Goal: Complete application form

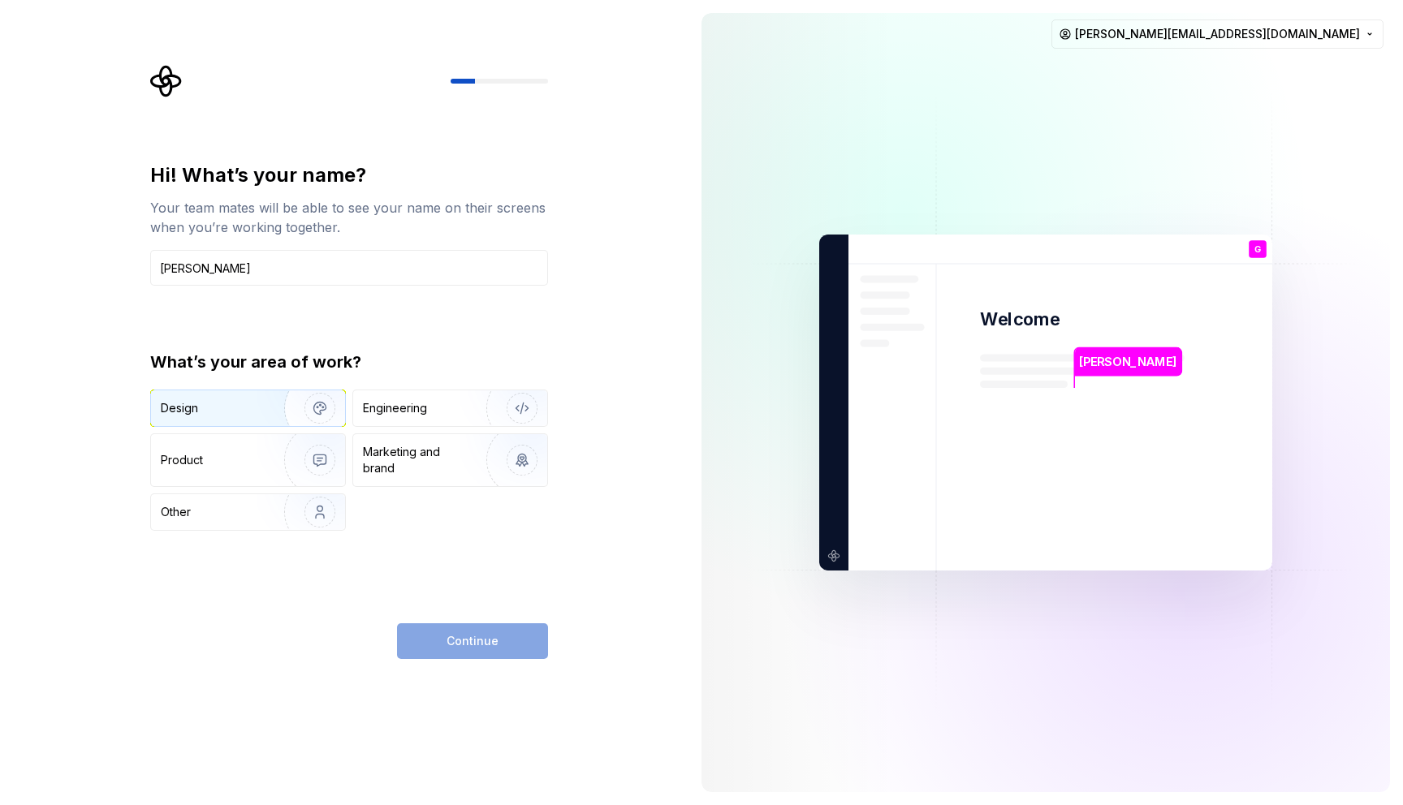
type input "[PERSON_NAME]"
click at [300, 413] on img "button" at bounding box center [309, 408] width 104 height 109
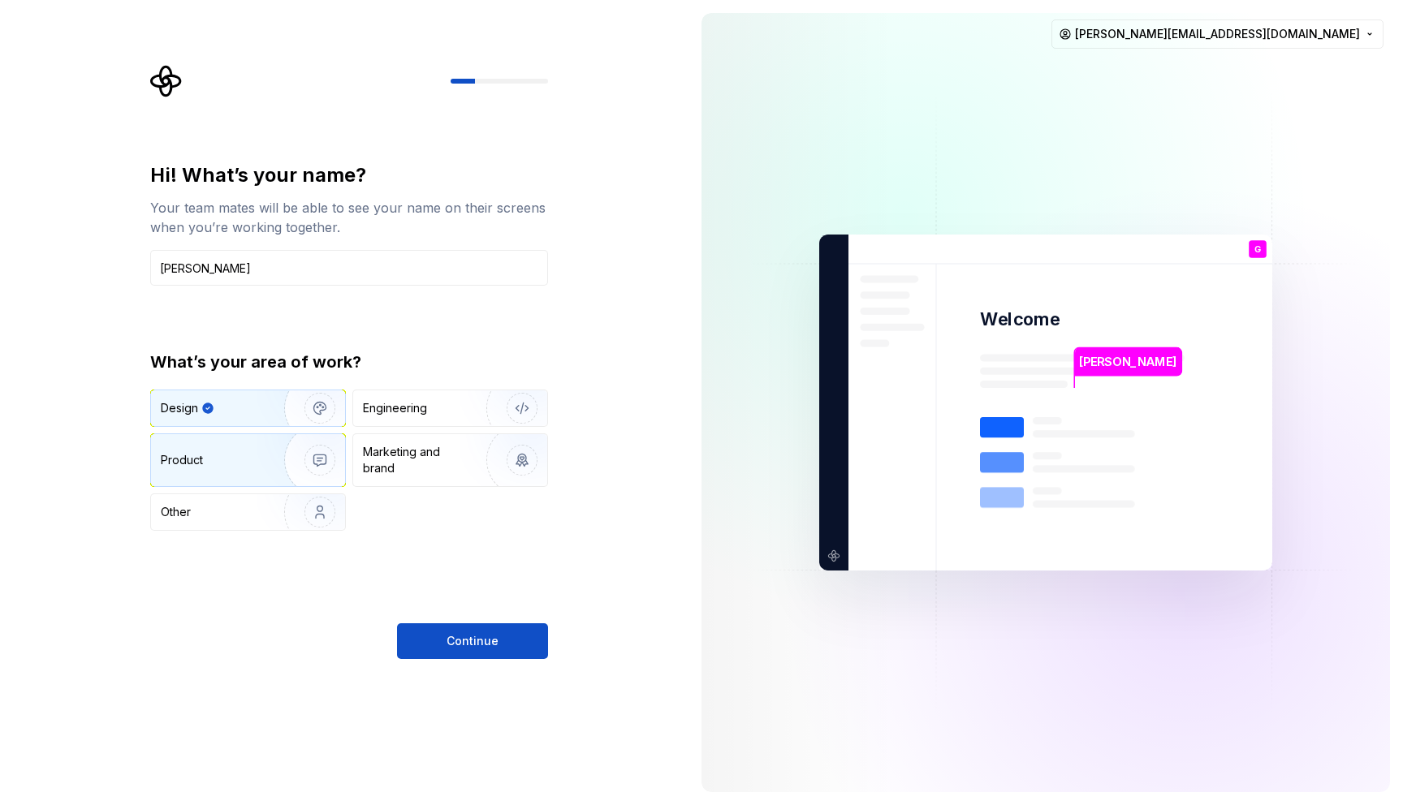
click at [232, 474] on div "Product" at bounding box center [248, 460] width 194 height 52
click at [250, 416] on div "Design" at bounding box center [212, 408] width 102 height 16
click at [235, 461] on div "Product" at bounding box center [214, 460] width 107 height 16
click at [237, 417] on div "Design" at bounding box center [248, 409] width 194 height 36
click at [237, 505] on div "Other" at bounding box center [208, 512] width 95 height 16
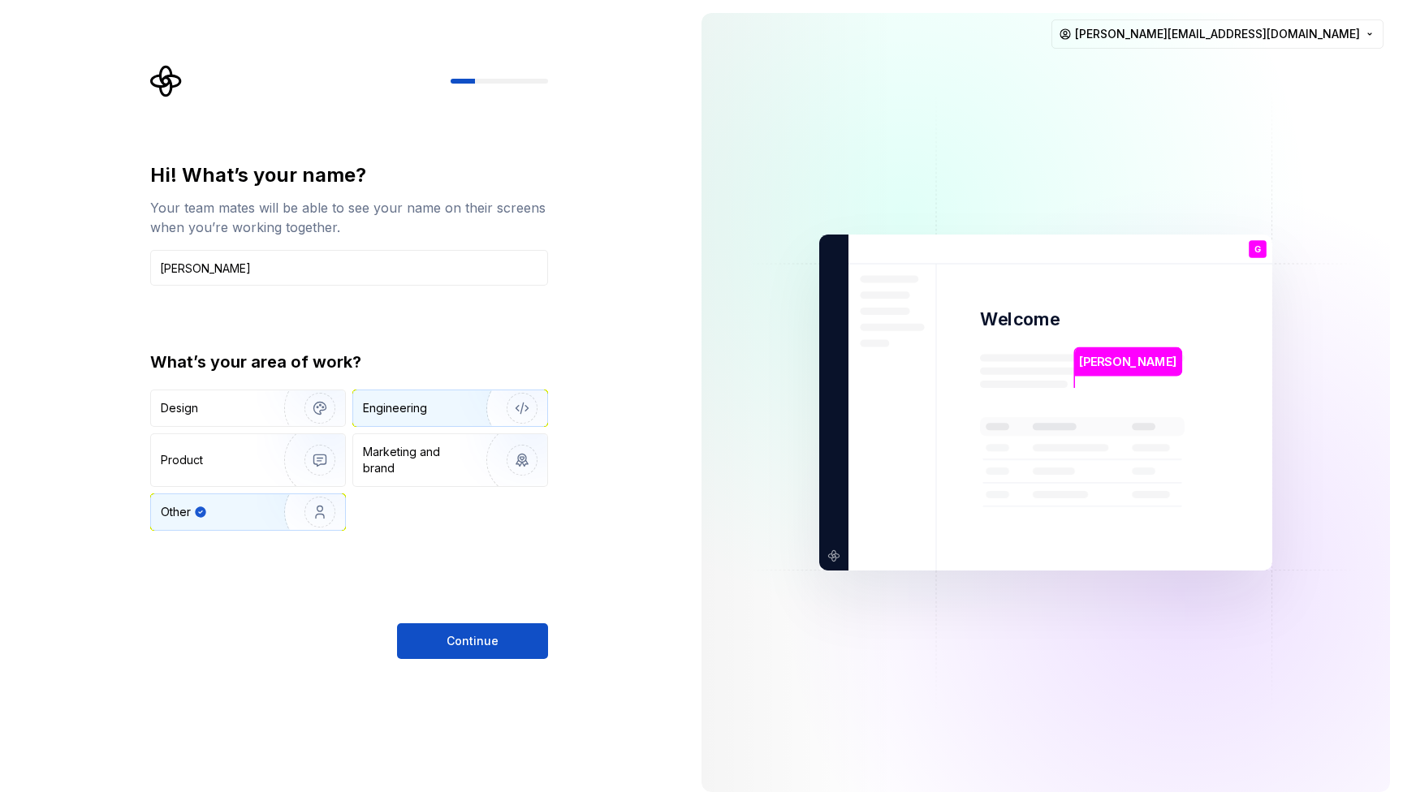
click at [372, 417] on div "Engineering" at bounding box center [450, 409] width 194 height 36
click at [422, 435] on div "Marketing and brand" at bounding box center [450, 460] width 194 height 52
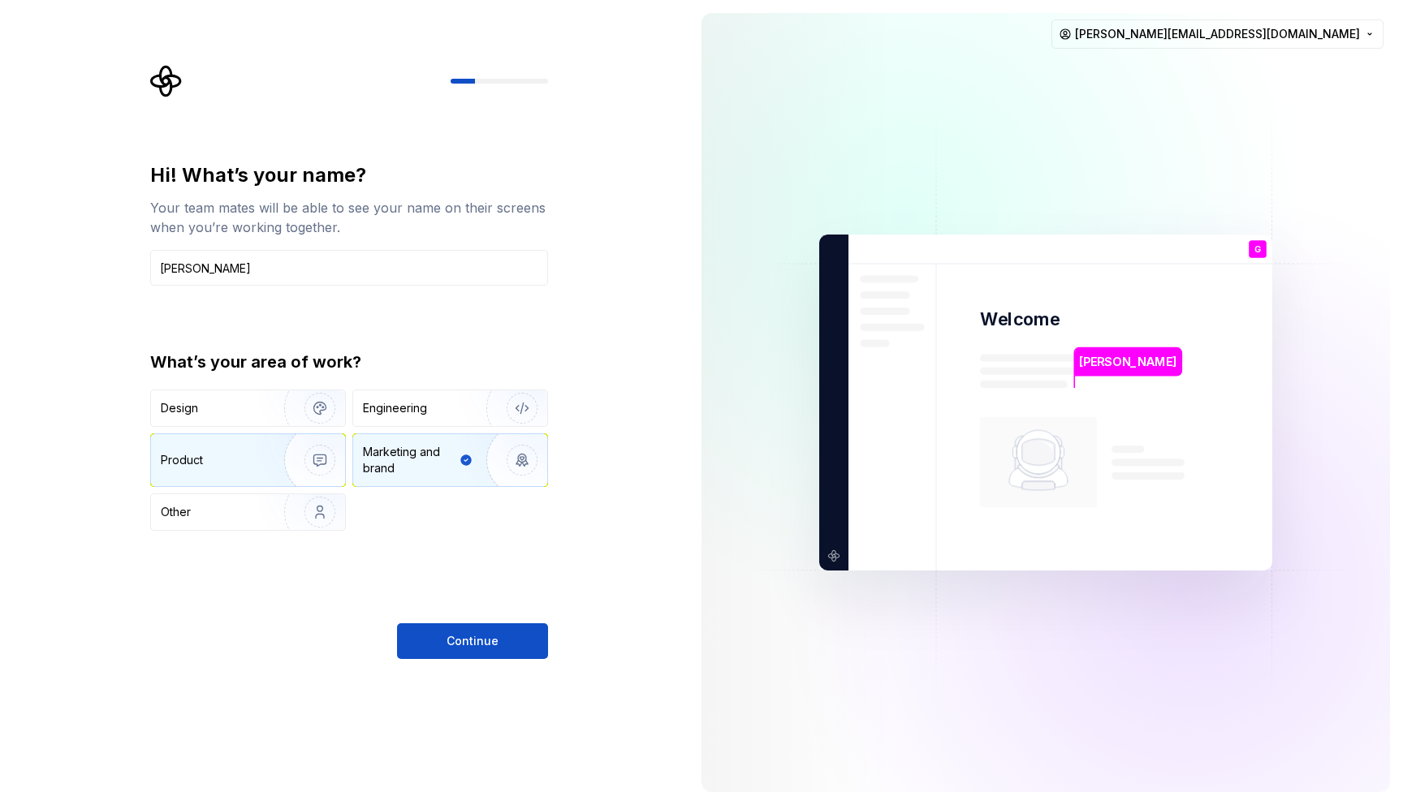
click at [283, 476] on img "button" at bounding box center [309, 460] width 104 height 109
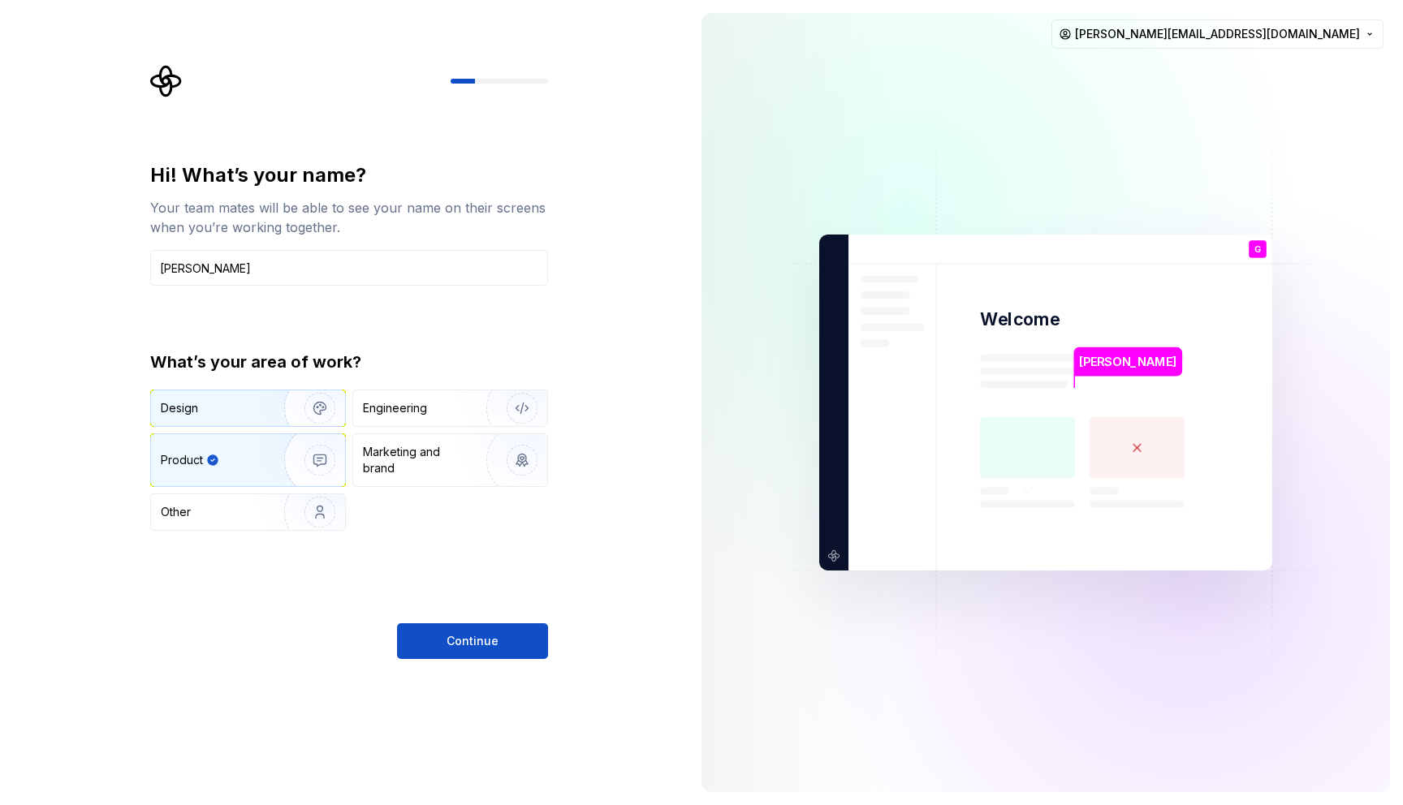
click at [270, 391] on img "button" at bounding box center [309, 408] width 104 height 109
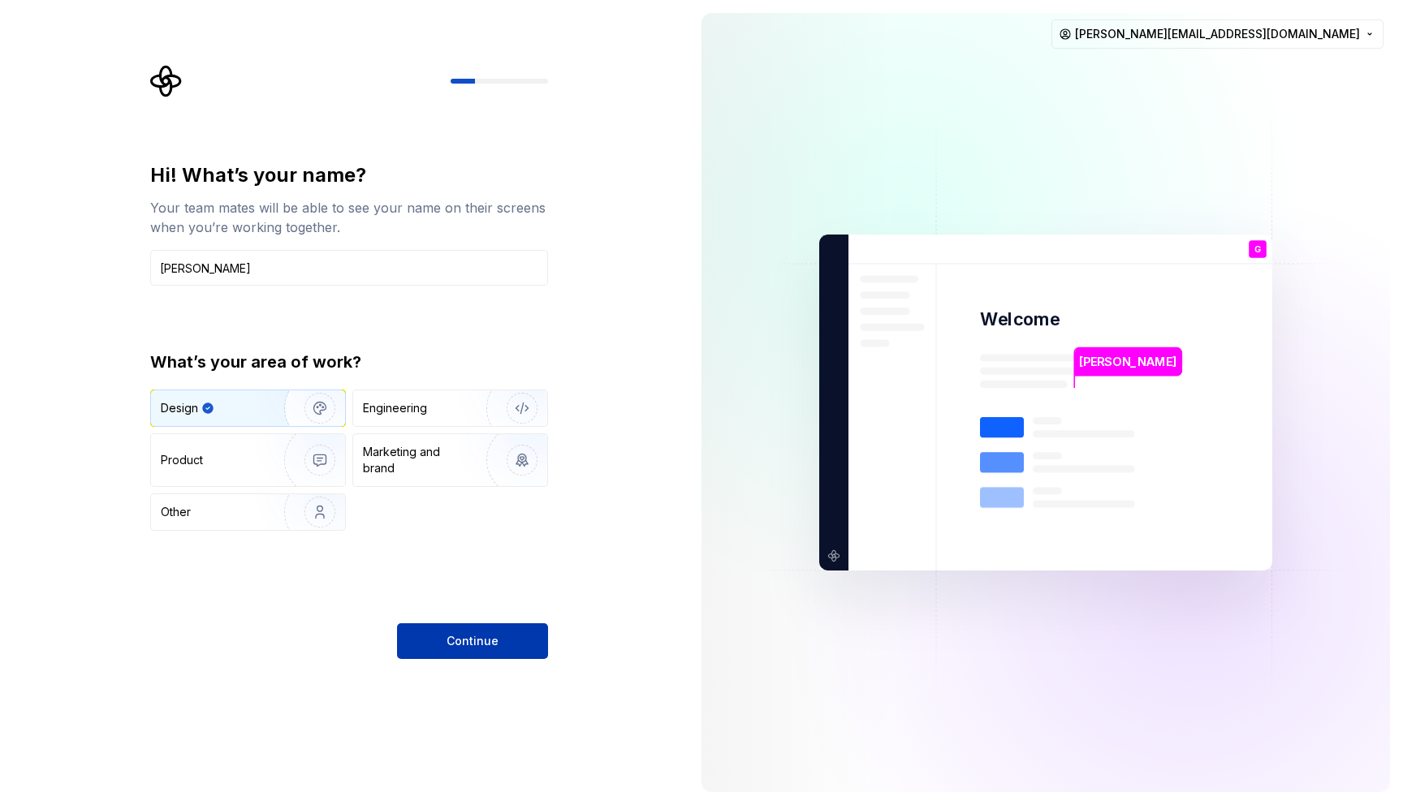
click at [494, 627] on button "Continue" at bounding box center [472, 642] width 151 height 36
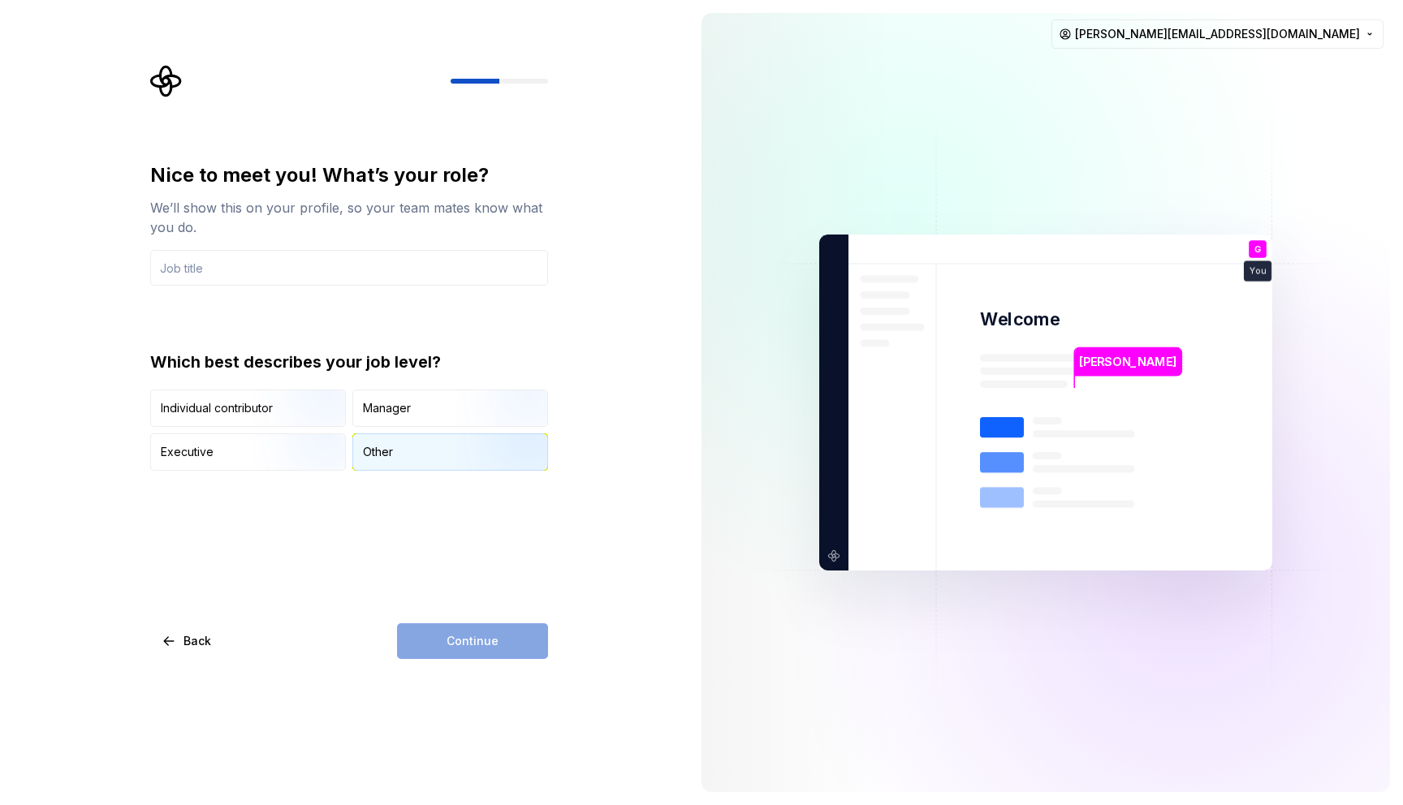
click at [408, 451] on div "Other" at bounding box center [450, 452] width 194 height 36
click at [288, 409] on img "button" at bounding box center [306, 428] width 104 height 109
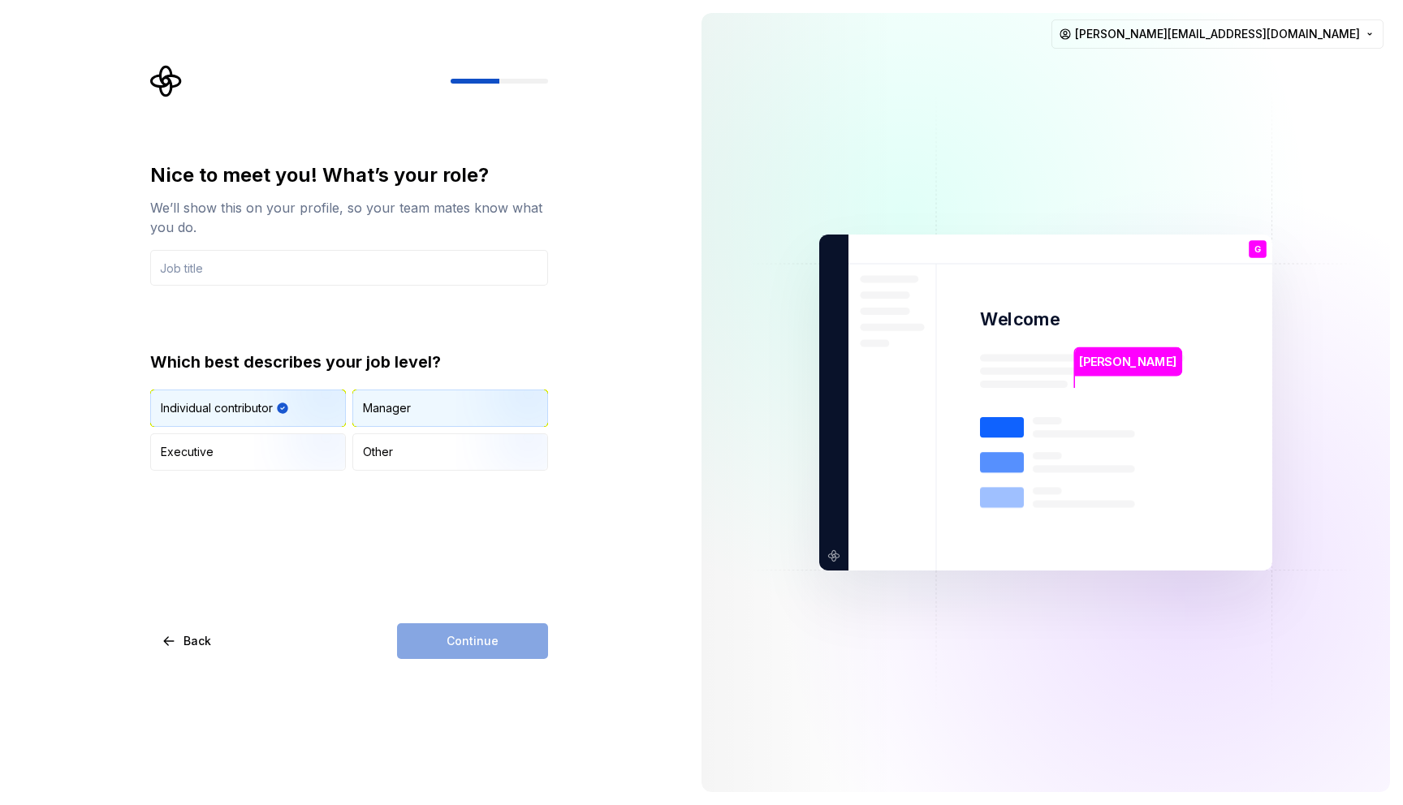
click at [368, 418] on div "Manager" at bounding box center [450, 409] width 194 height 36
click at [239, 466] on div "Executive" at bounding box center [248, 452] width 194 height 36
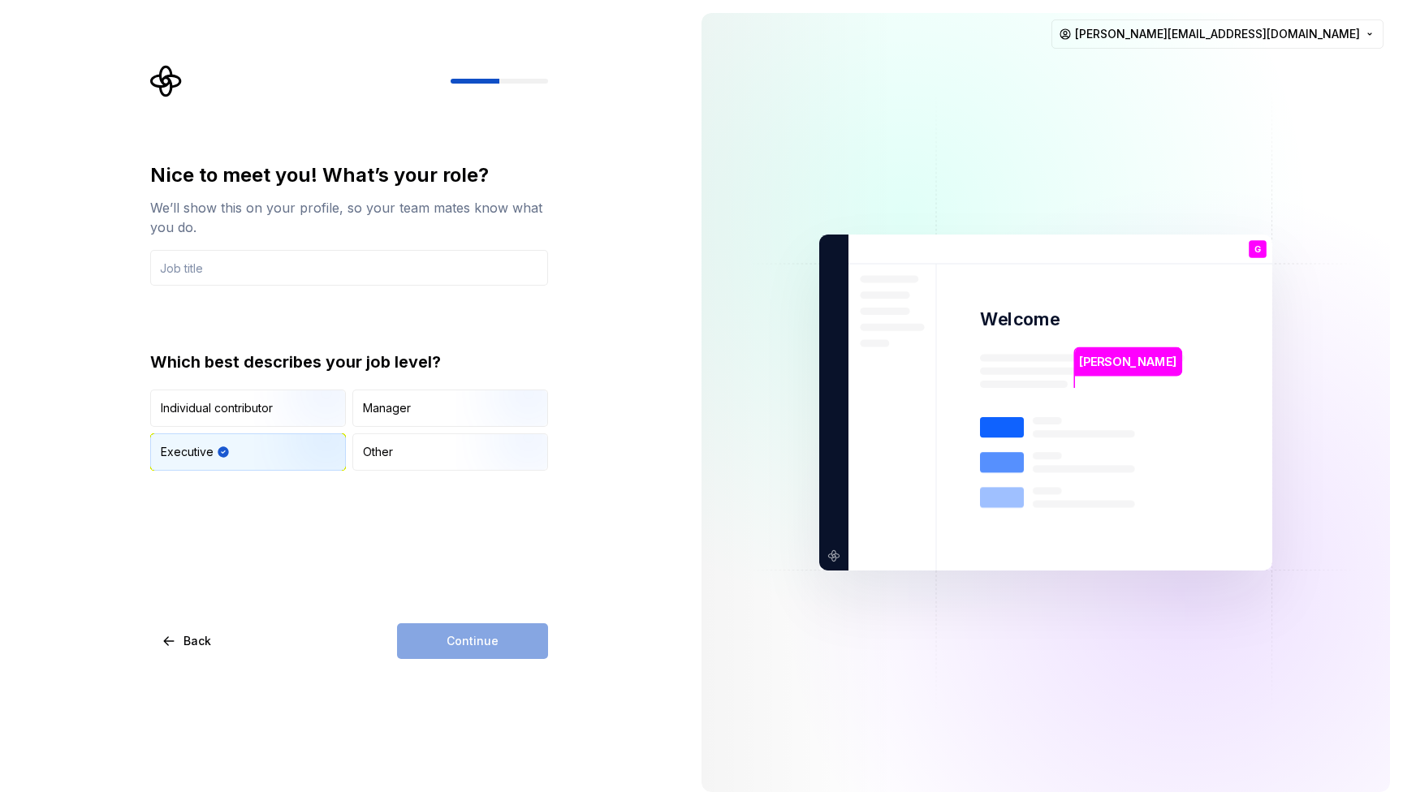
click at [307, 466] on img "button" at bounding box center [306, 472] width 104 height 109
click at [425, 468] on div "Other" at bounding box center [450, 452] width 194 height 36
click at [247, 274] on input "text" at bounding box center [349, 268] width 398 height 36
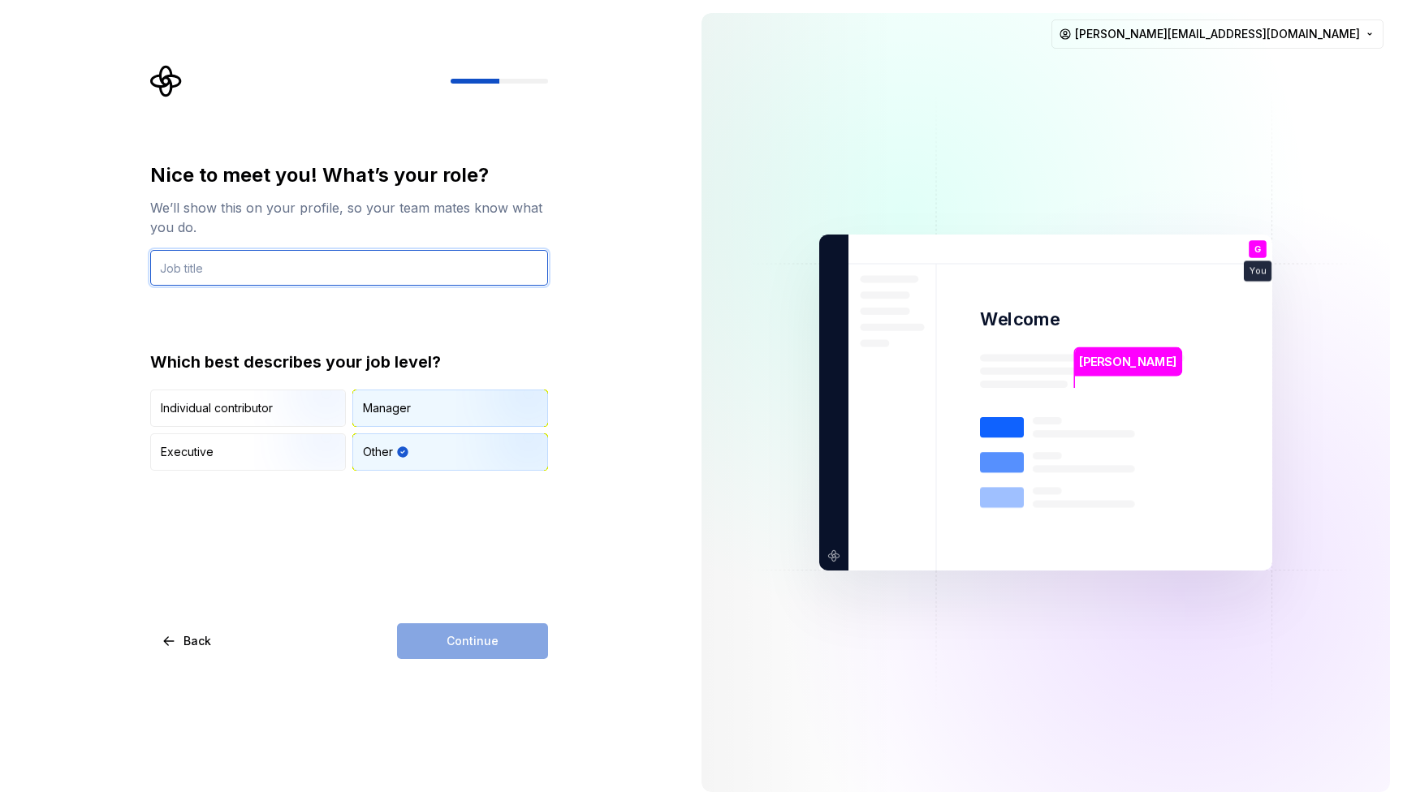
type input "D"
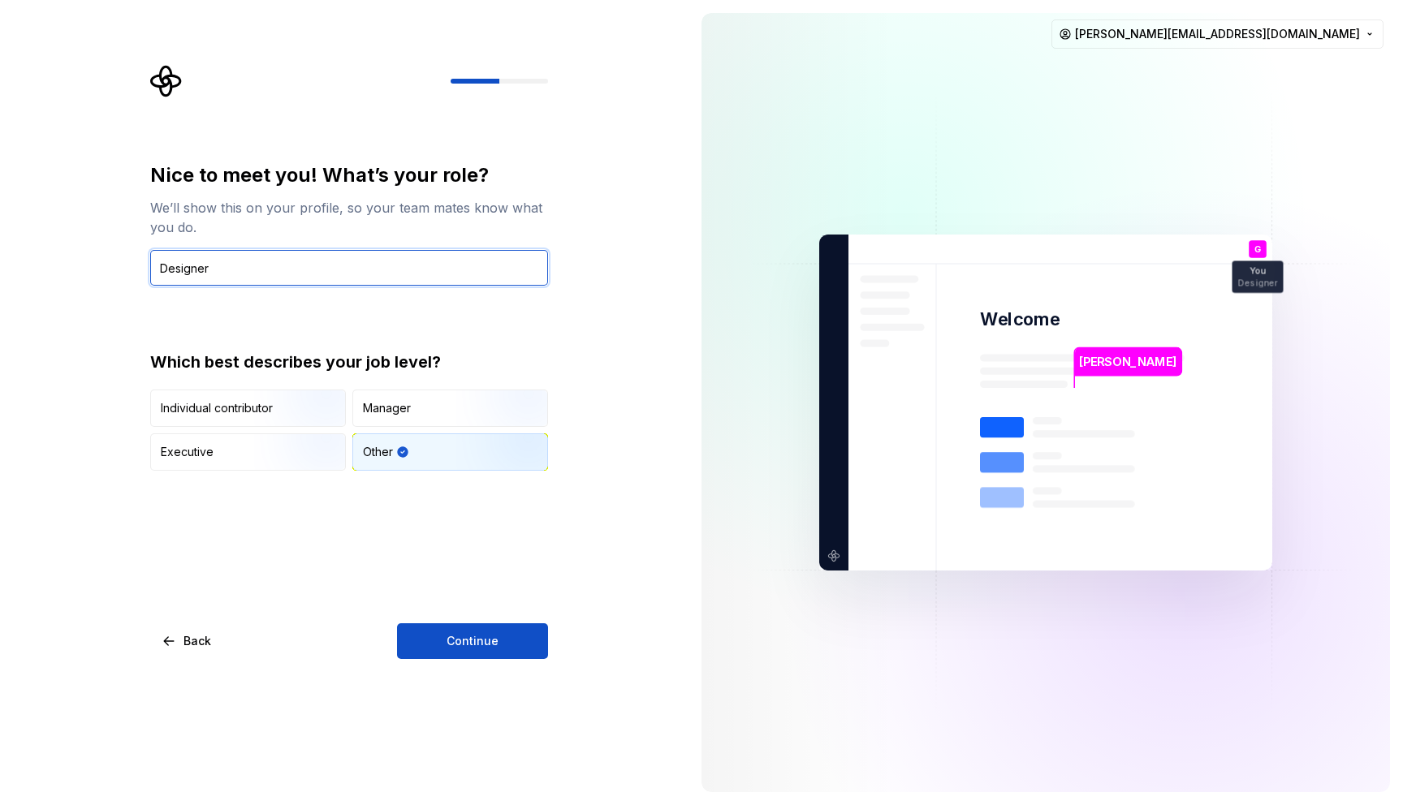
click at [183, 253] on input "Designer" at bounding box center [349, 268] width 398 height 36
type input "Designer"
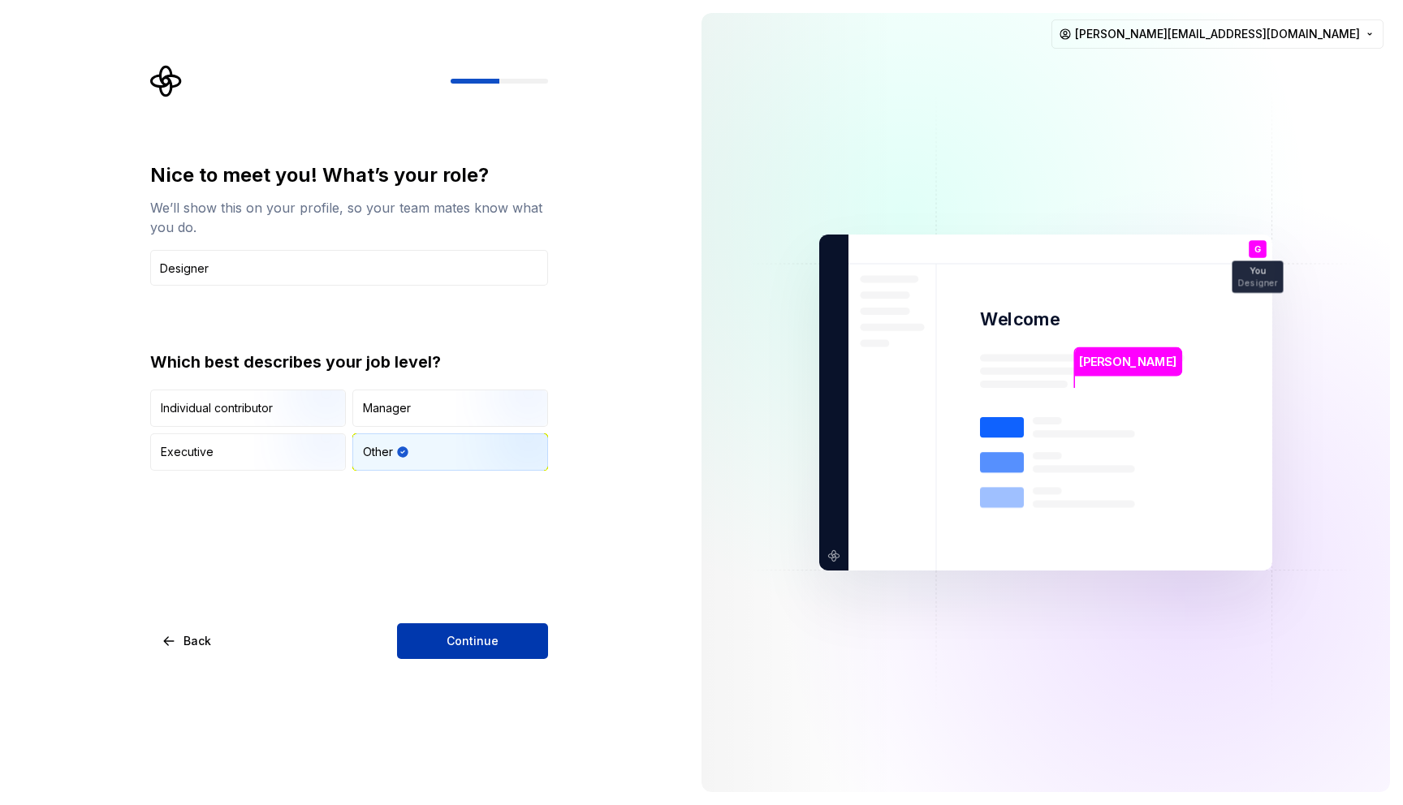
click at [495, 626] on button "Continue" at bounding box center [472, 642] width 151 height 36
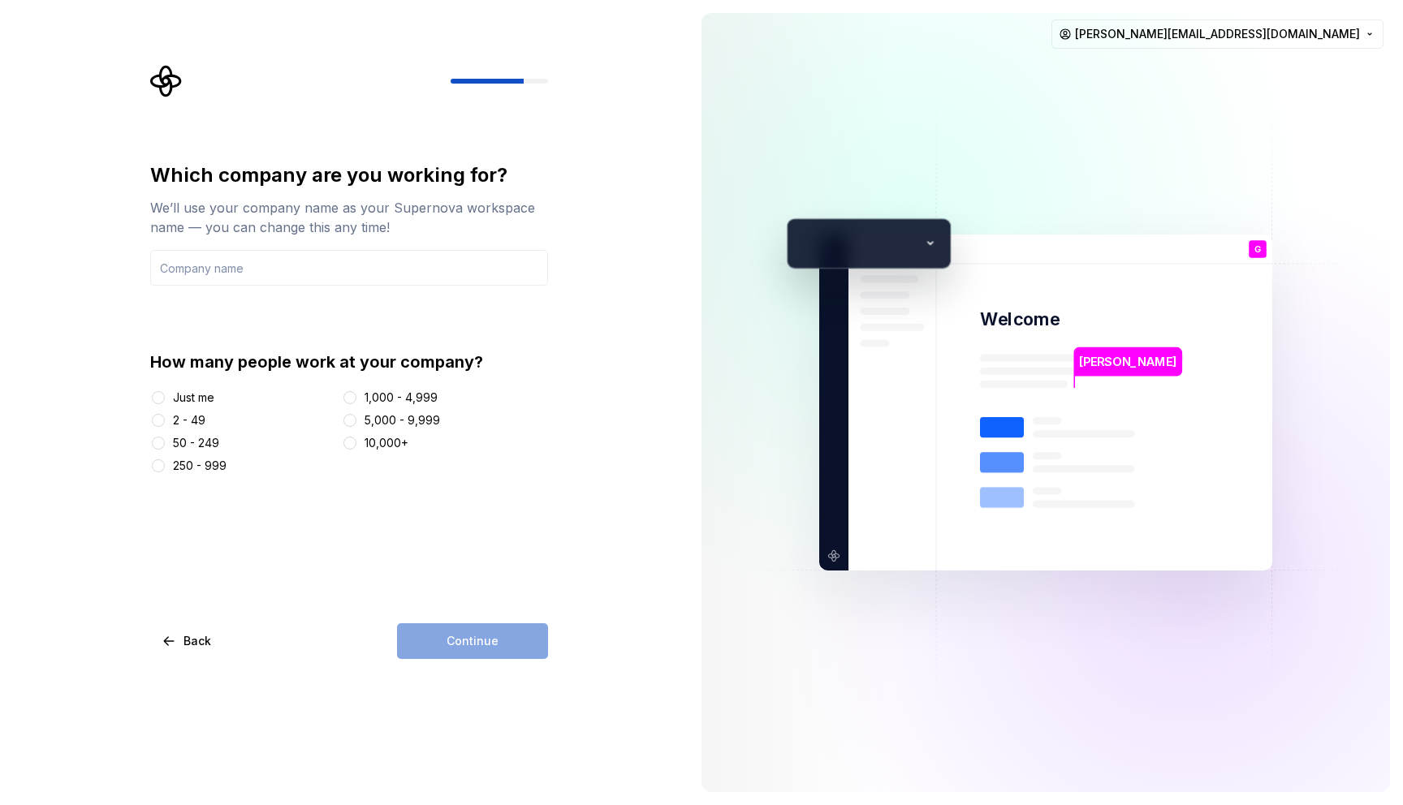
click at [376, 450] on div "10,000+" at bounding box center [387, 443] width 44 height 16
click at [356, 450] on button "10,000+" at bounding box center [349, 443] width 13 height 13
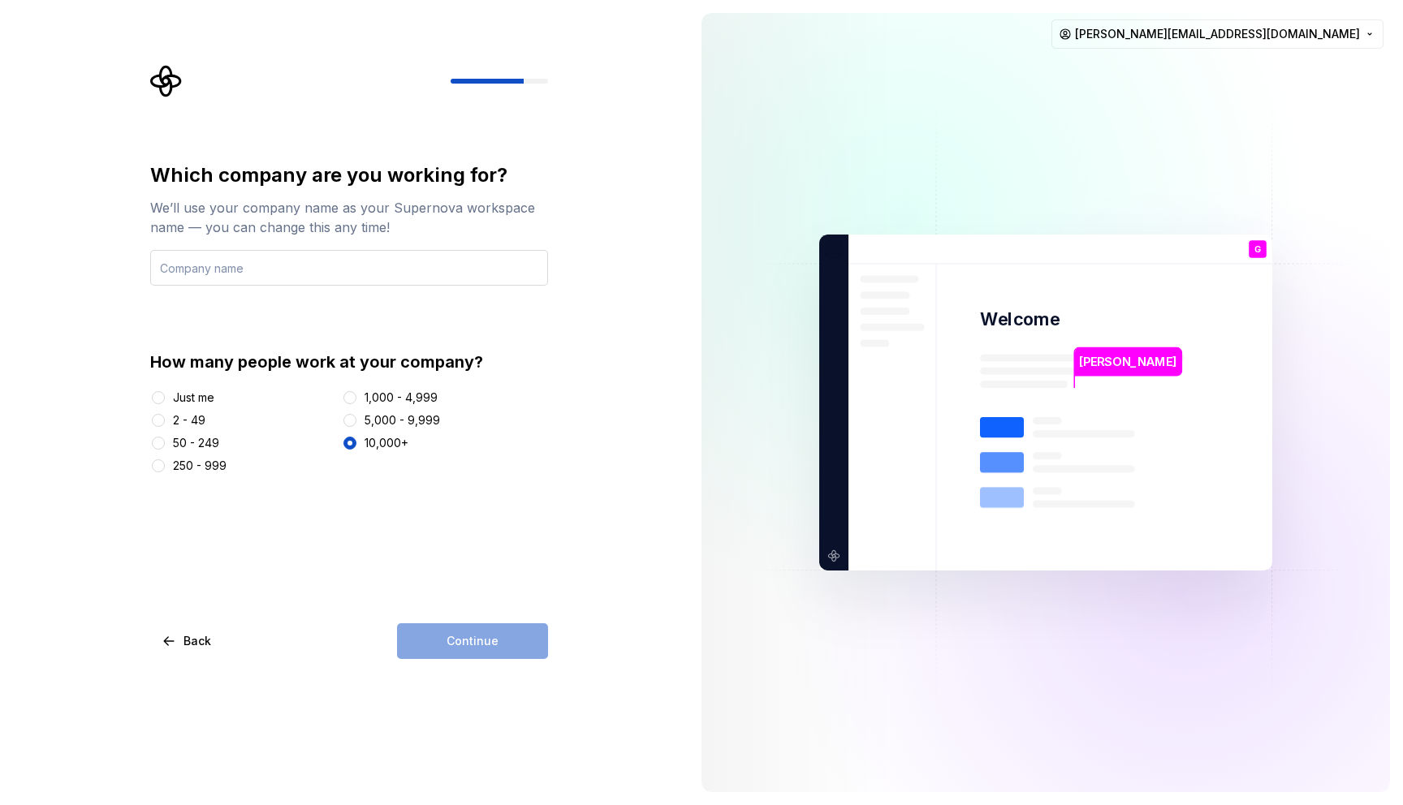
click at [291, 270] on input "text" at bounding box center [349, 268] width 398 height 36
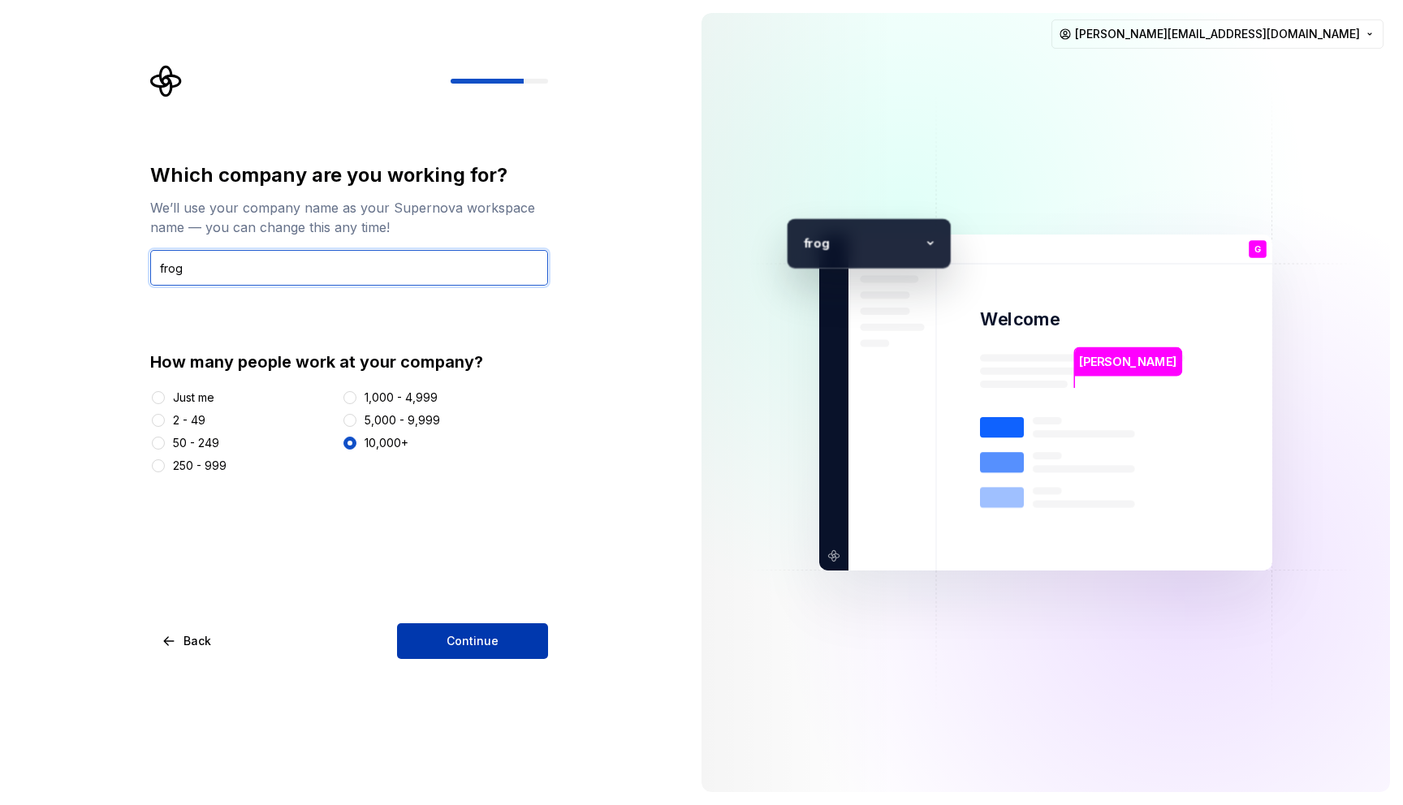
type input "frog"
click at [506, 642] on button "Continue" at bounding box center [472, 642] width 151 height 36
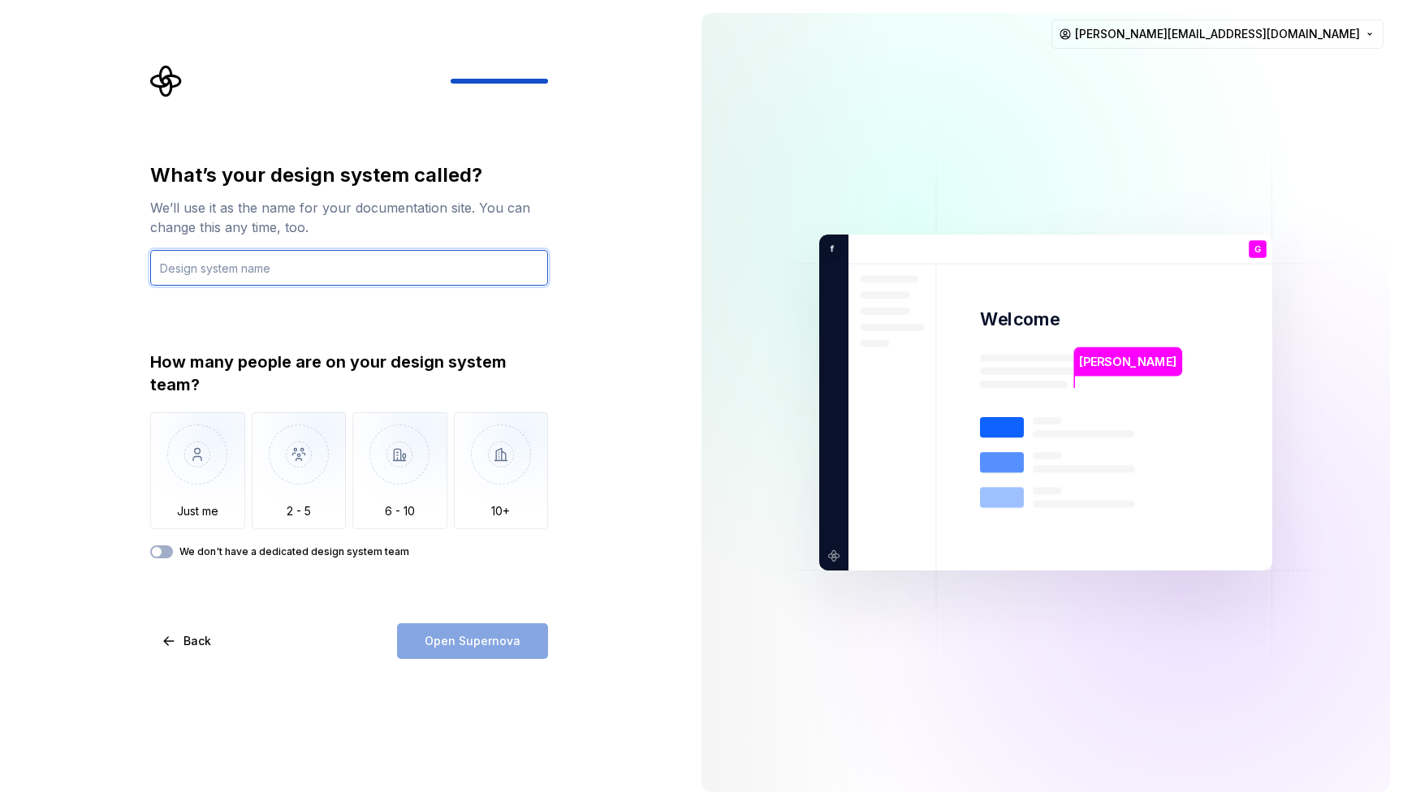
click at [283, 275] on input "text" at bounding box center [349, 268] width 398 height 36
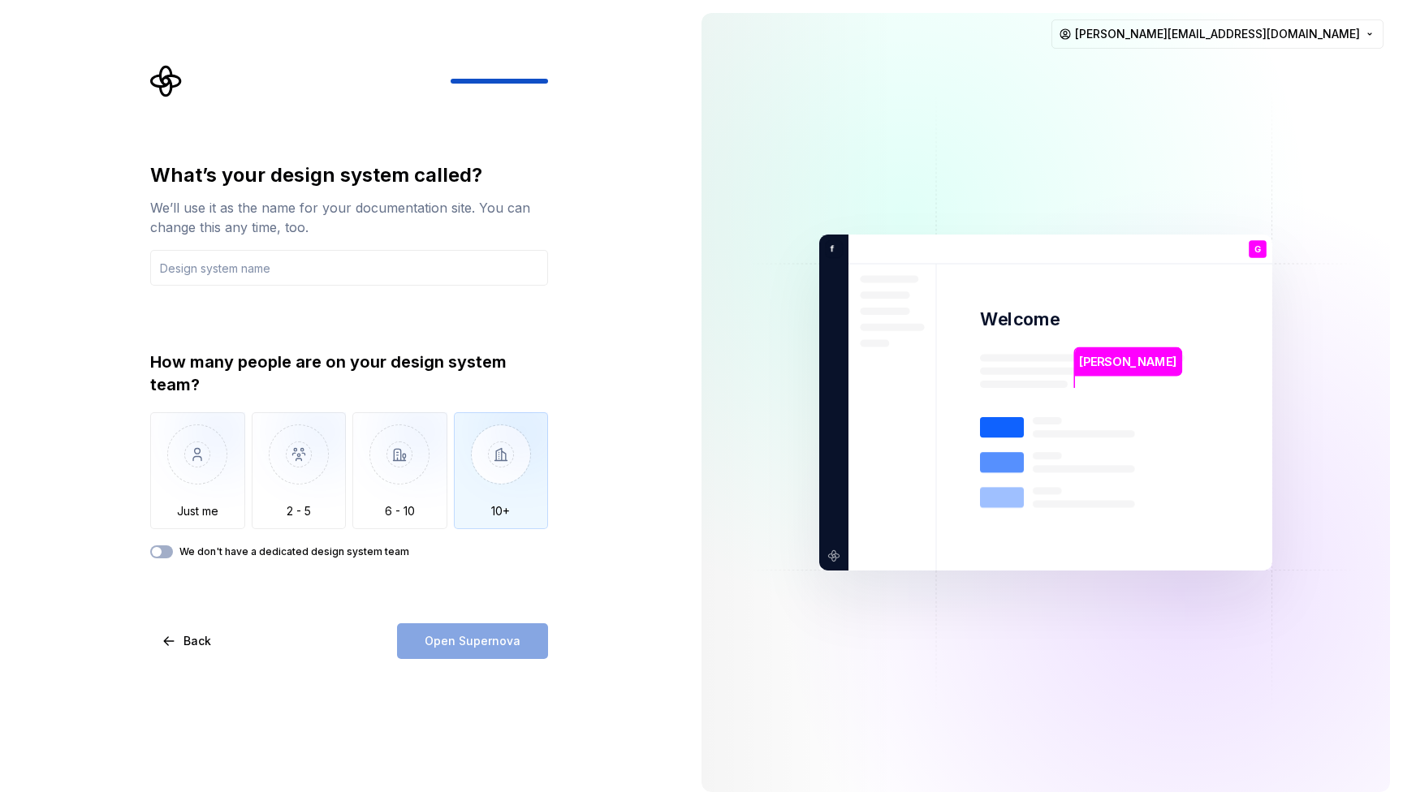
click at [485, 486] on img "button" at bounding box center [501, 466] width 95 height 109
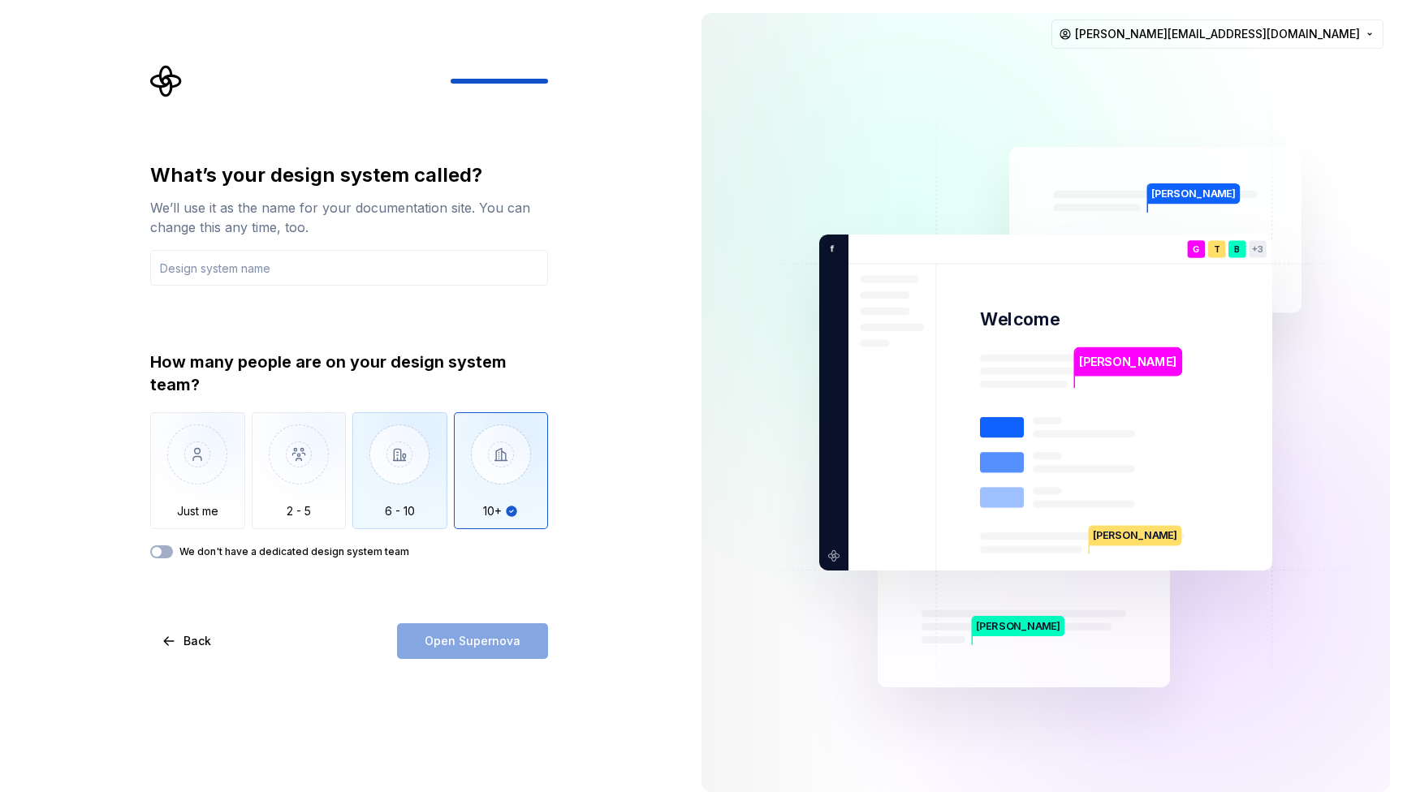
click at [435, 490] on img "button" at bounding box center [399, 466] width 95 height 109
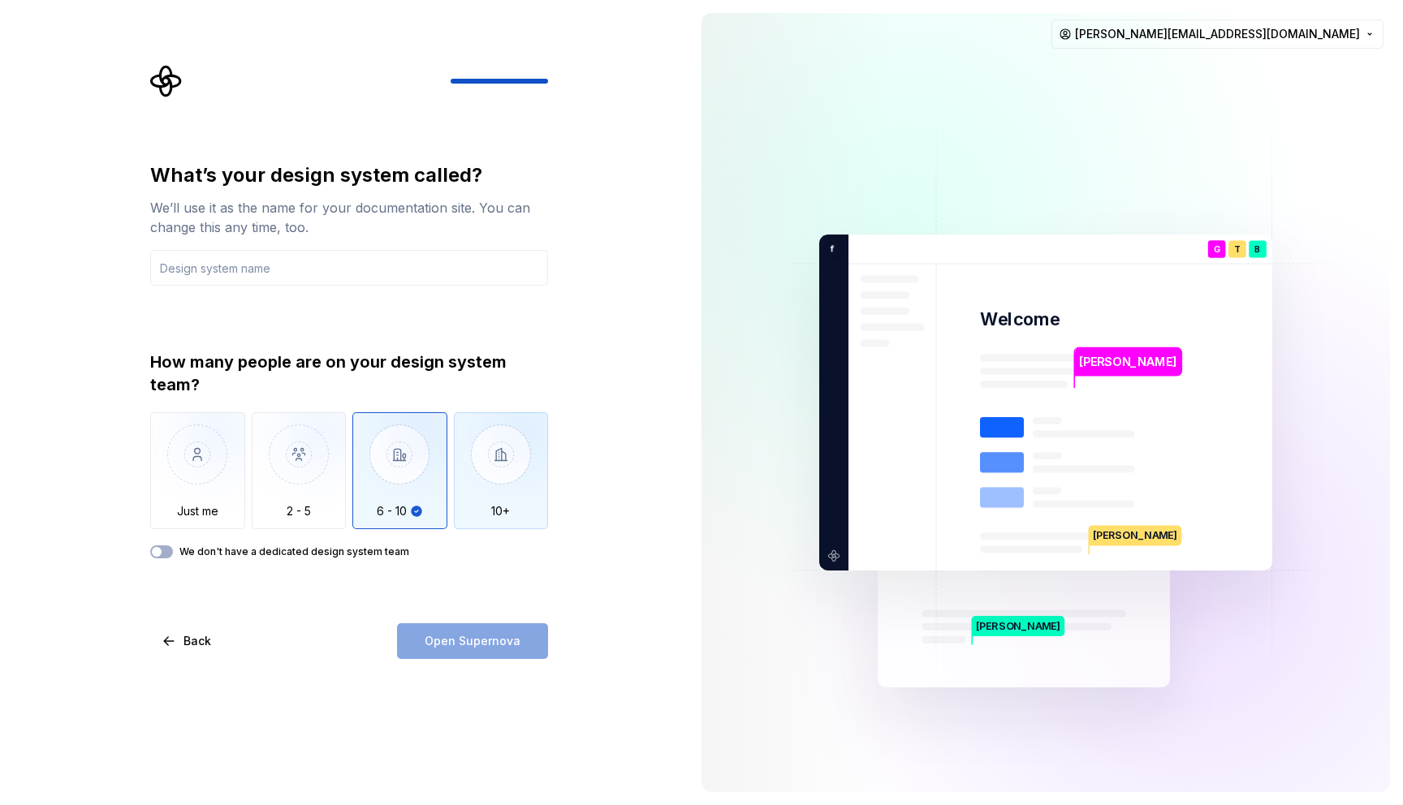
click at [465, 481] on img "button" at bounding box center [501, 466] width 95 height 109
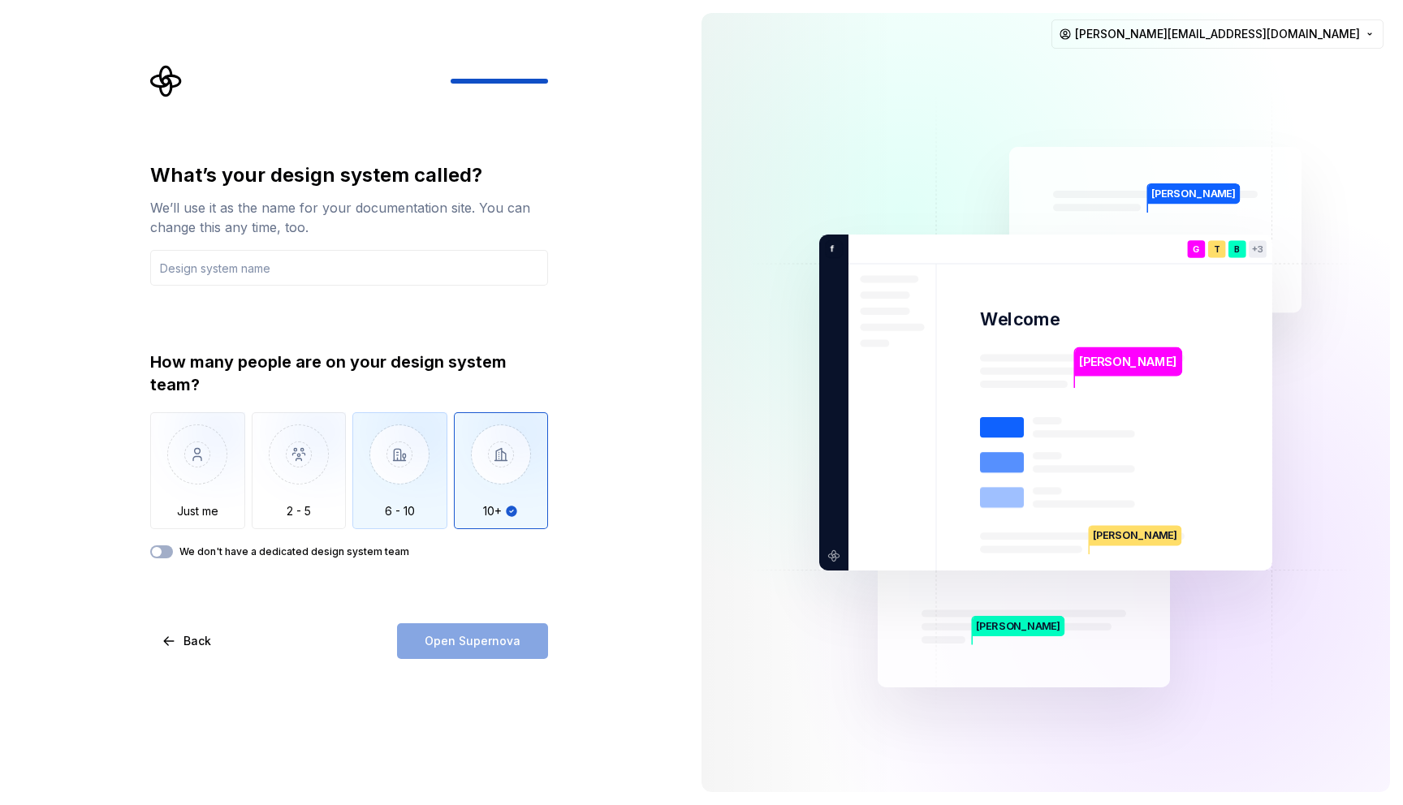
click at [363, 491] on img "button" at bounding box center [399, 466] width 95 height 109
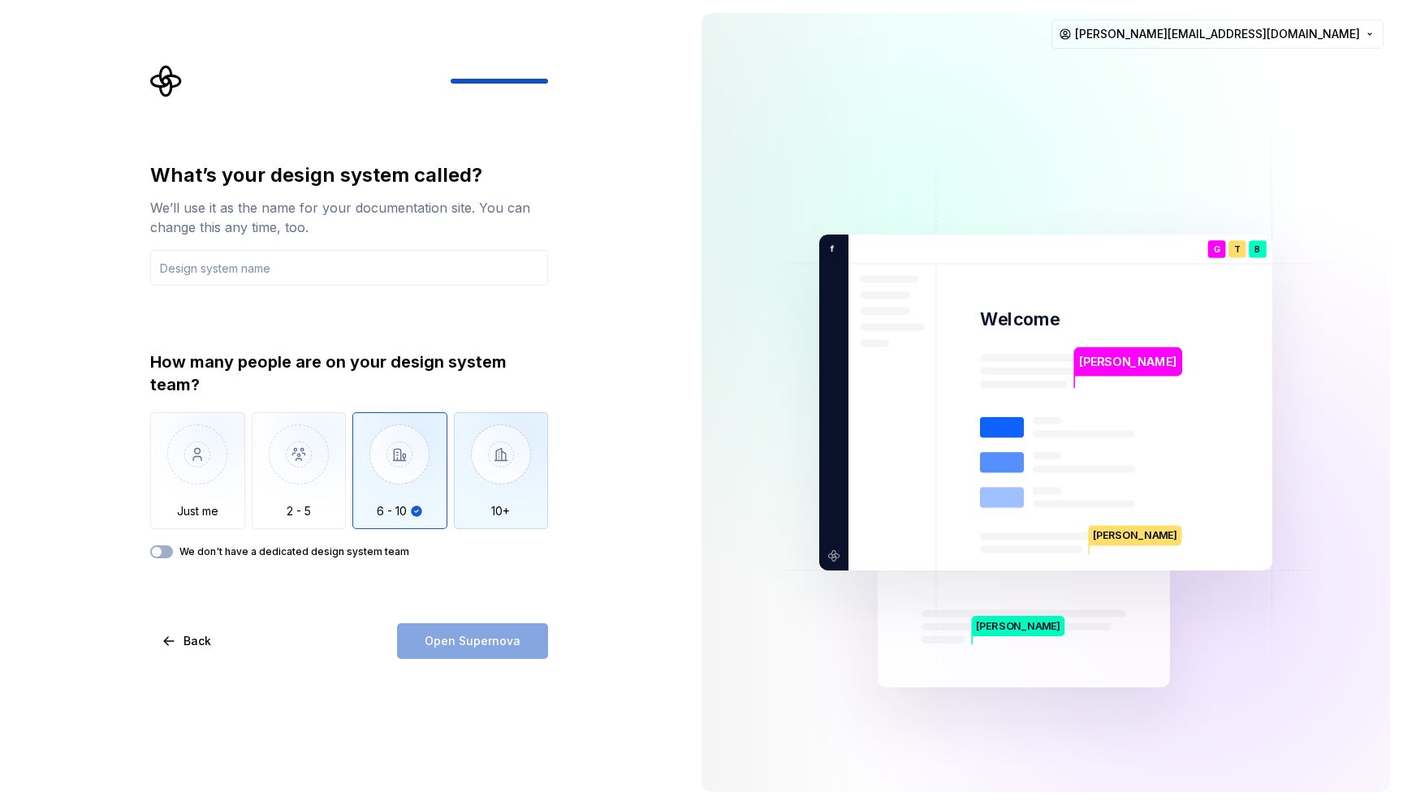
click at [458, 483] on img "button" at bounding box center [501, 466] width 95 height 109
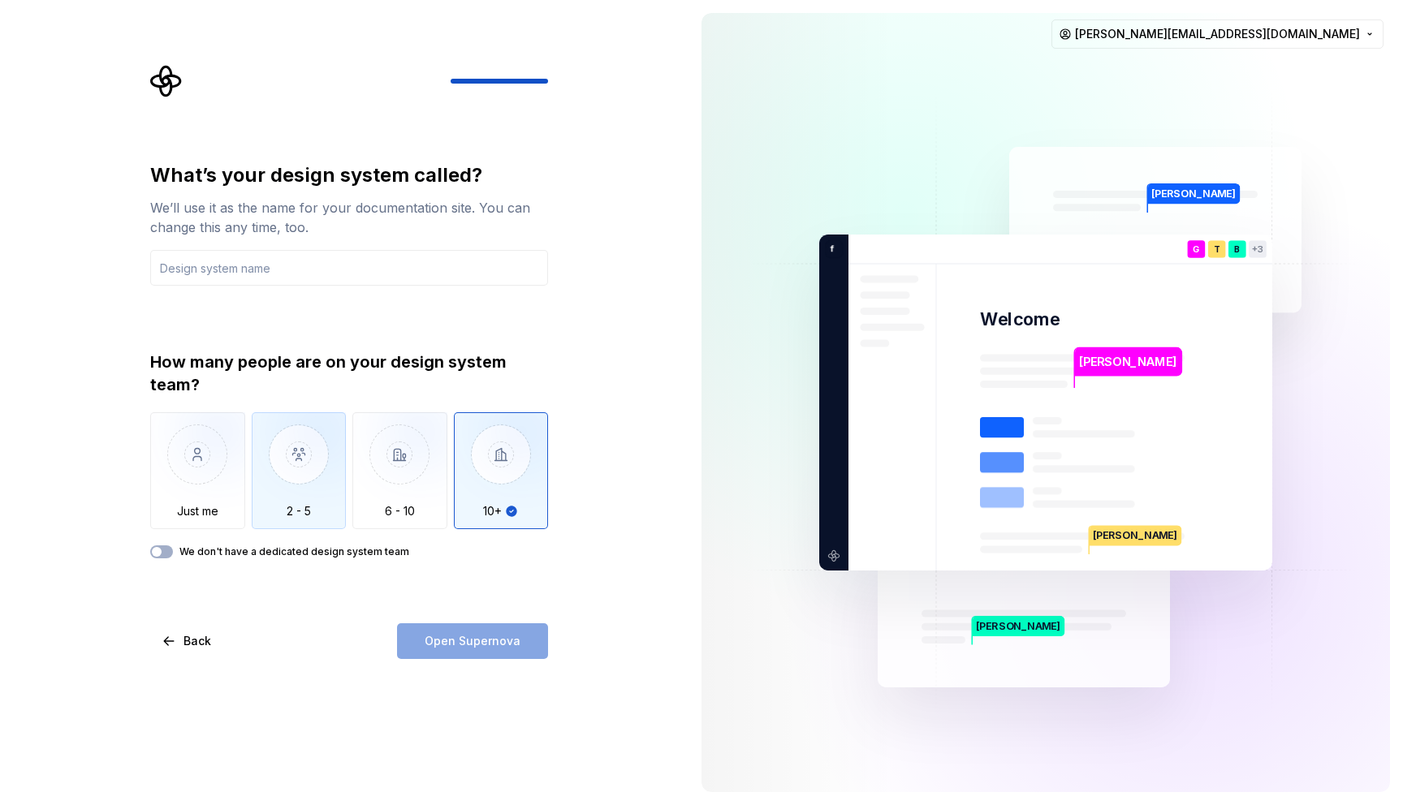
click at [322, 493] on img "button" at bounding box center [299, 466] width 95 height 109
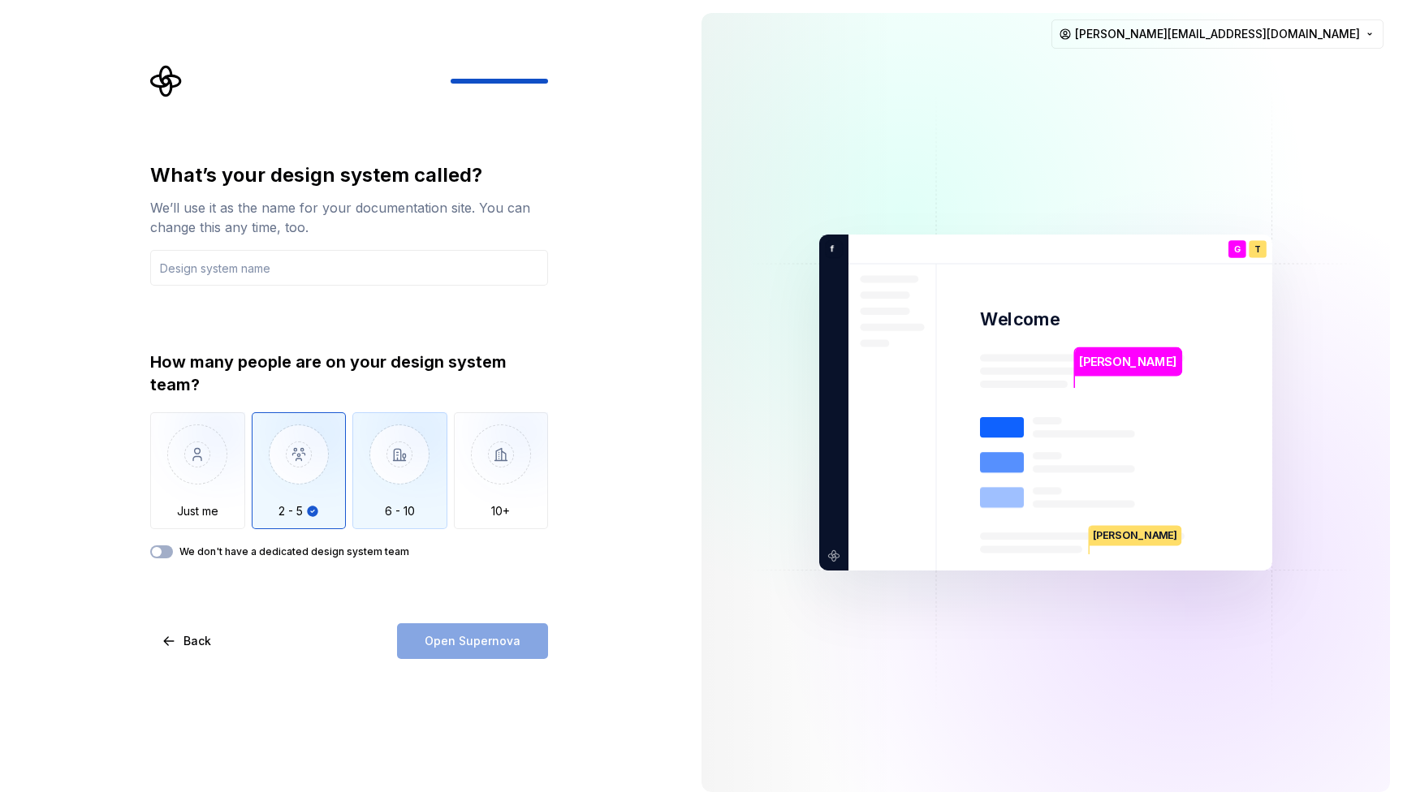
click at [398, 481] on img "button" at bounding box center [399, 466] width 95 height 109
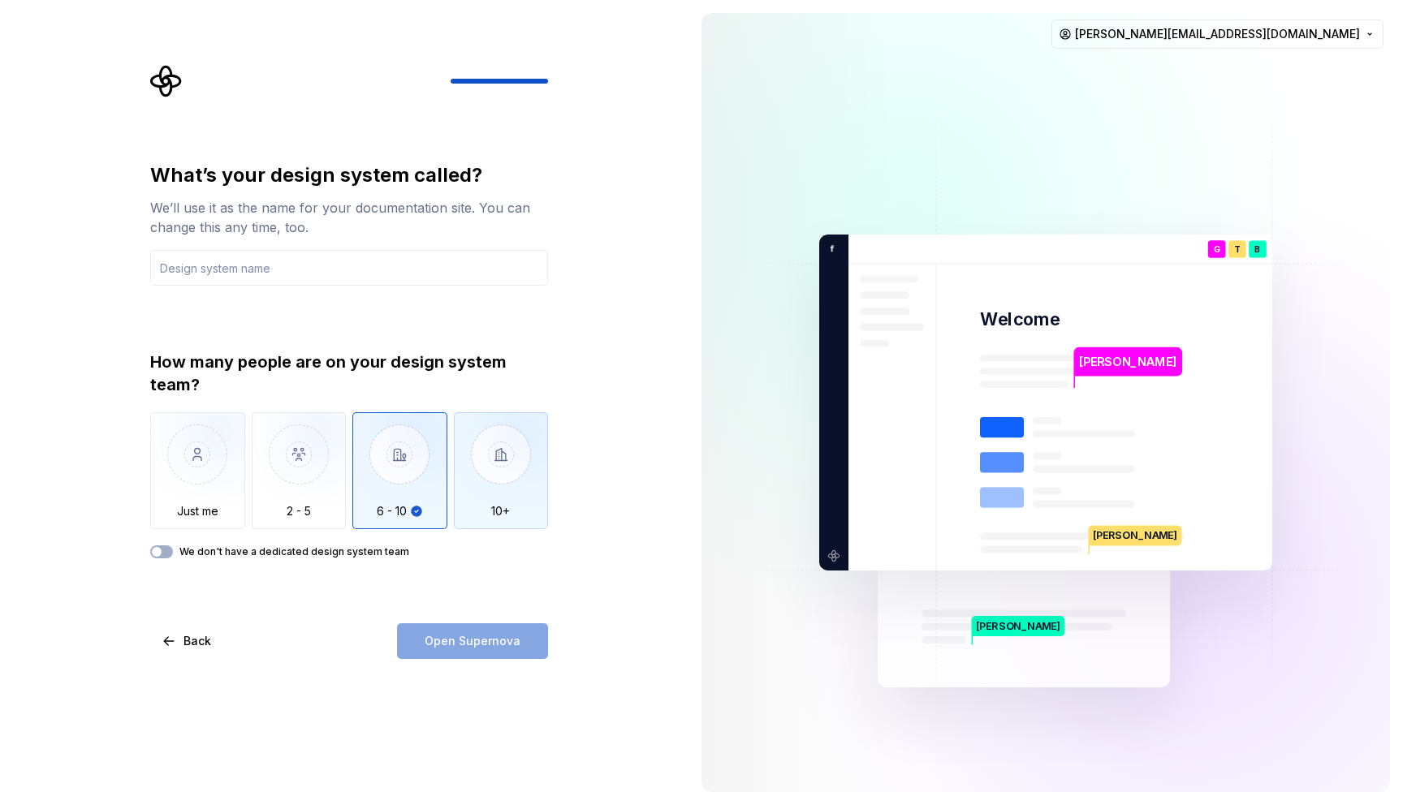
click at [462, 481] on img "button" at bounding box center [501, 466] width 95 height 109
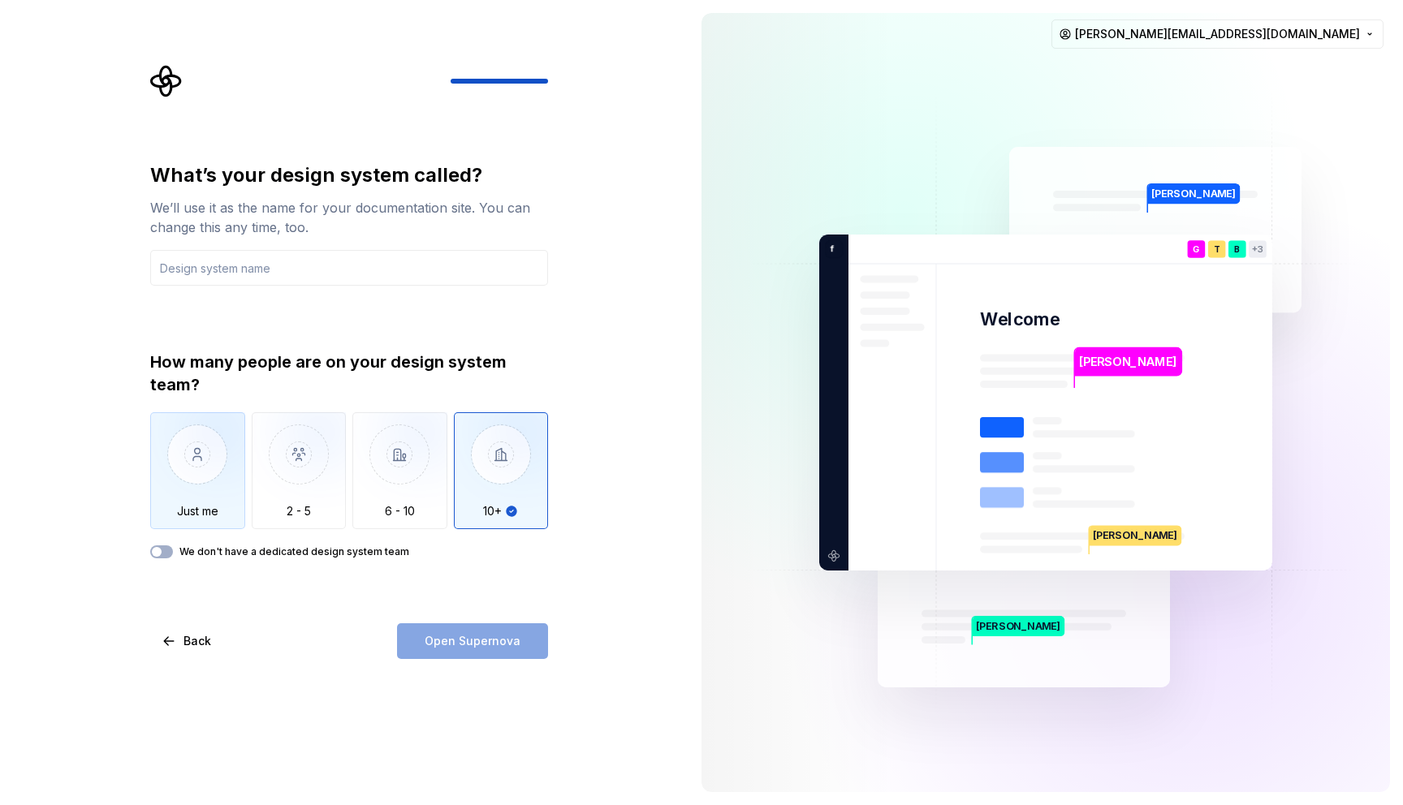
click at [205, 485] on img "button" at bounding box center [197, 466] width 95 height 109
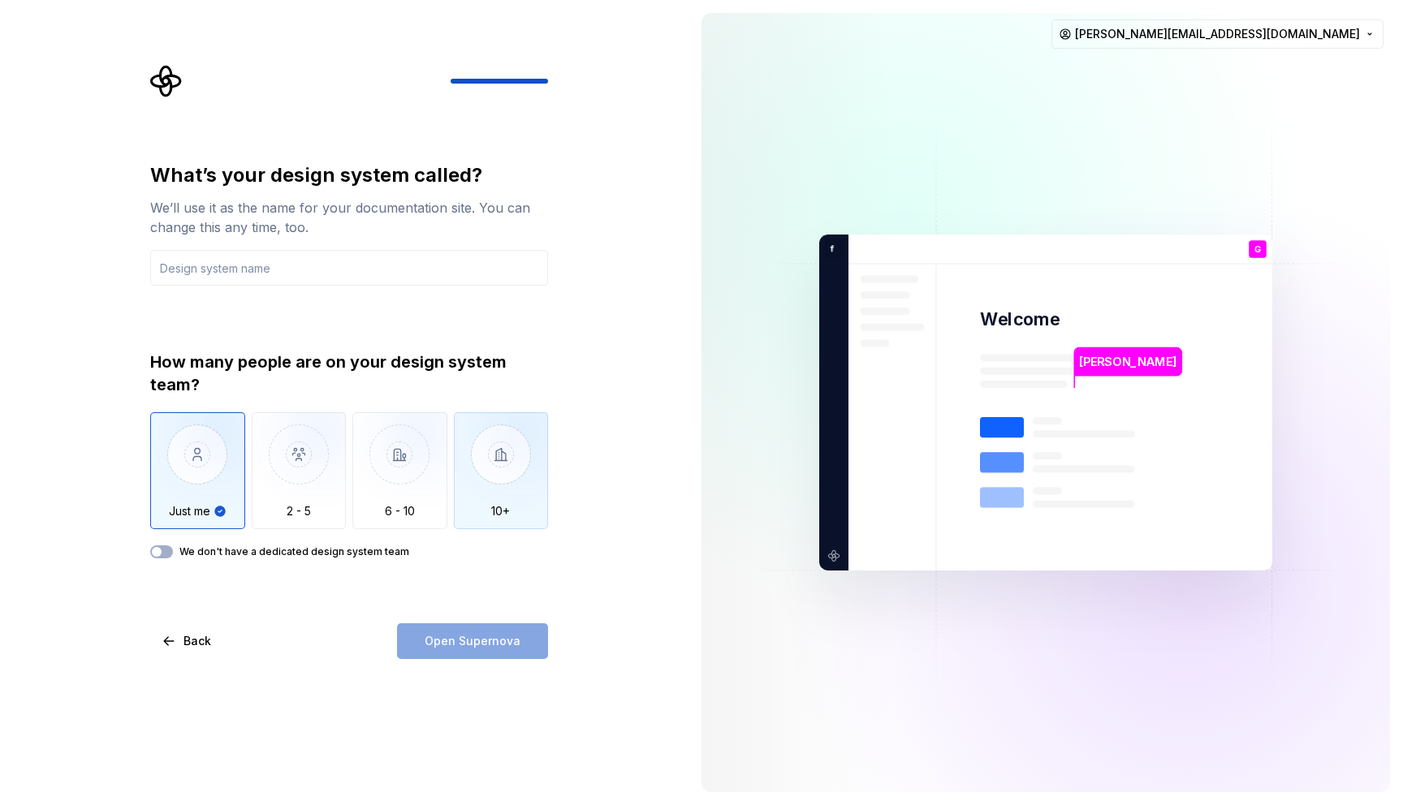
click at [485, 487] on img "button" at bounding box center [501, 466] width 95 height 109
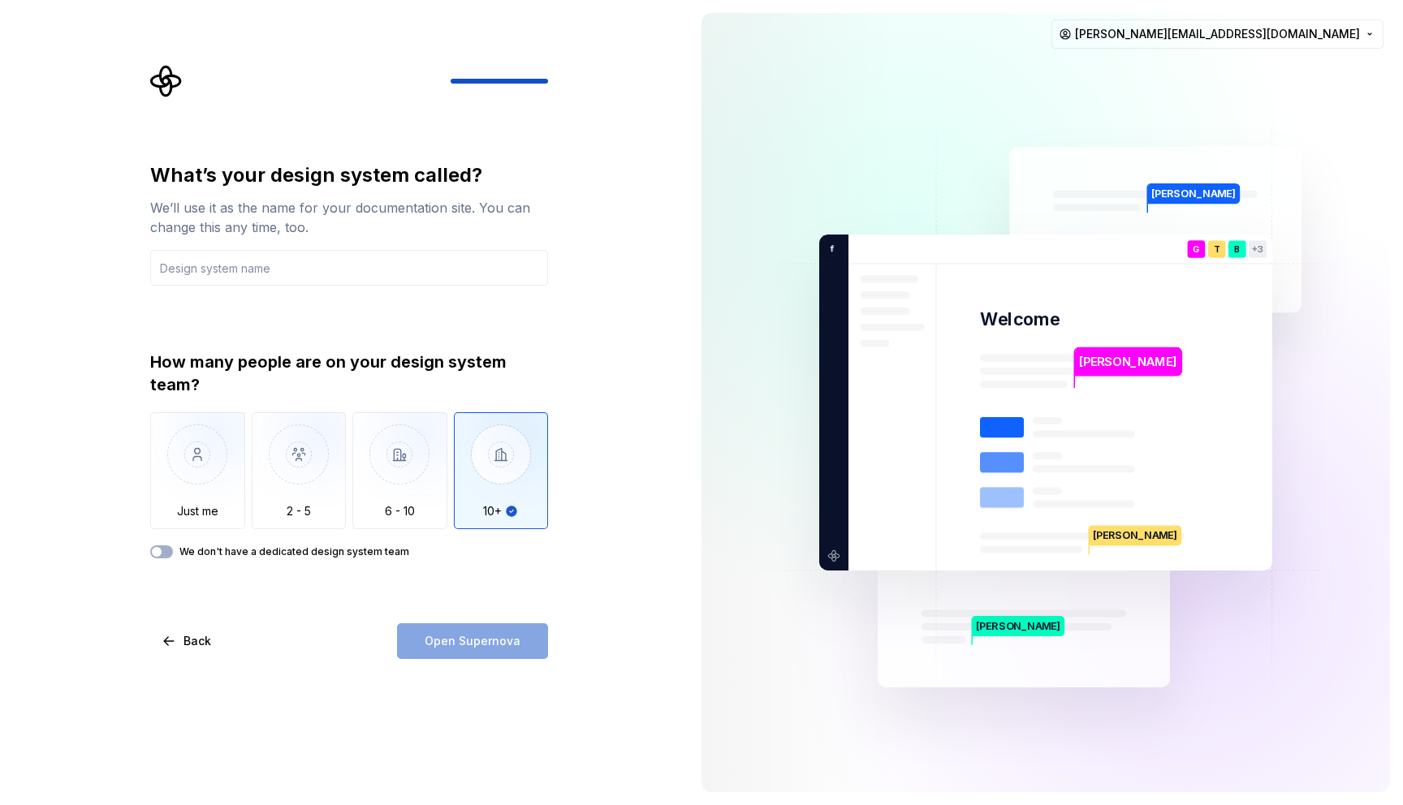
click at [184, 538] on div "How many people are on your design system team? Just me 2 - 5 6 - 10 10+ We don…" at bounding box center [349, 455] width 398 height 208
click at [163, 549] on button "We don't have a dedicated design system team" at bounding box center [161, 552] width 23 height 13
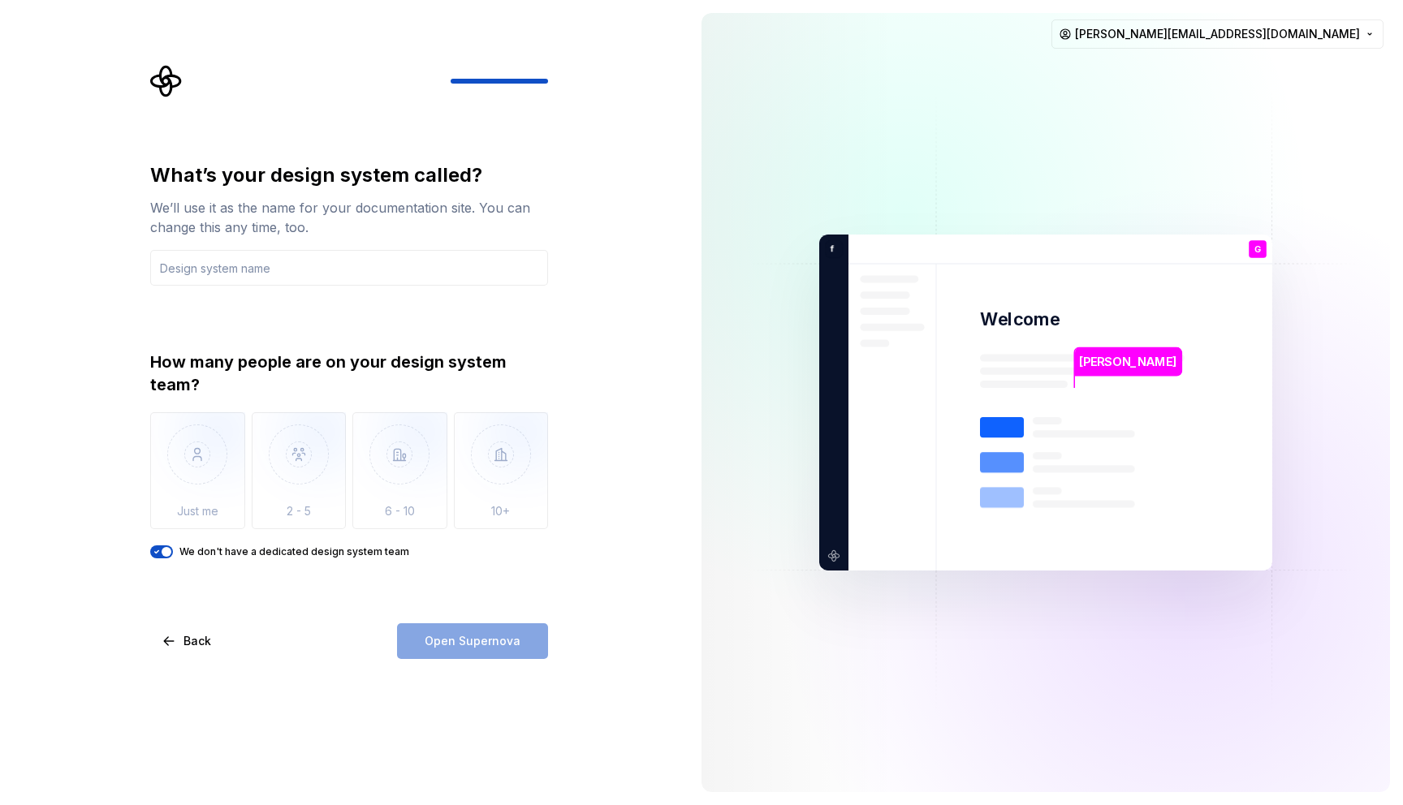
click at [163, 549] on span "button" at bounding box center [167, 552] width 10 height 10
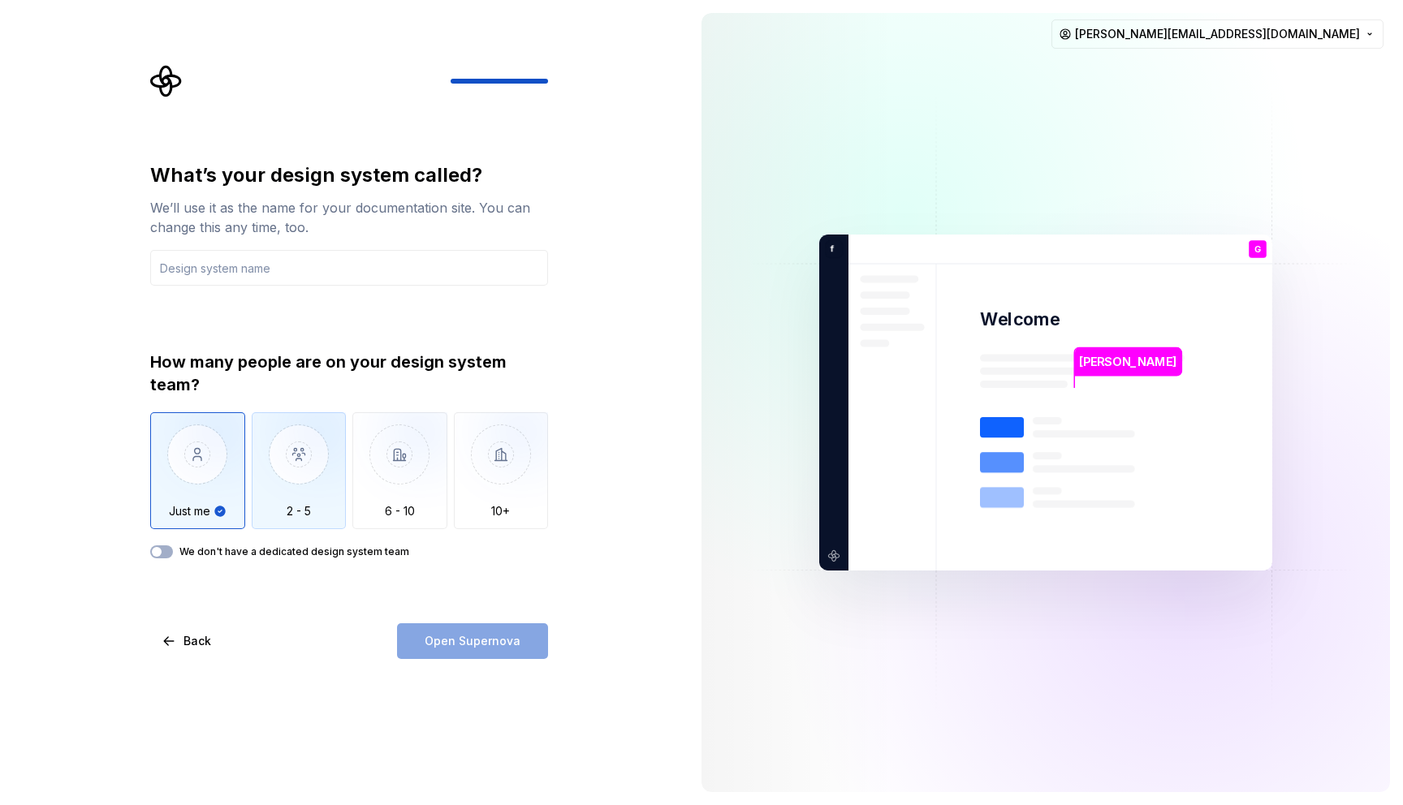
click at [303, 510] on img "button" at bounding box center [299, 466] width 95 height 109
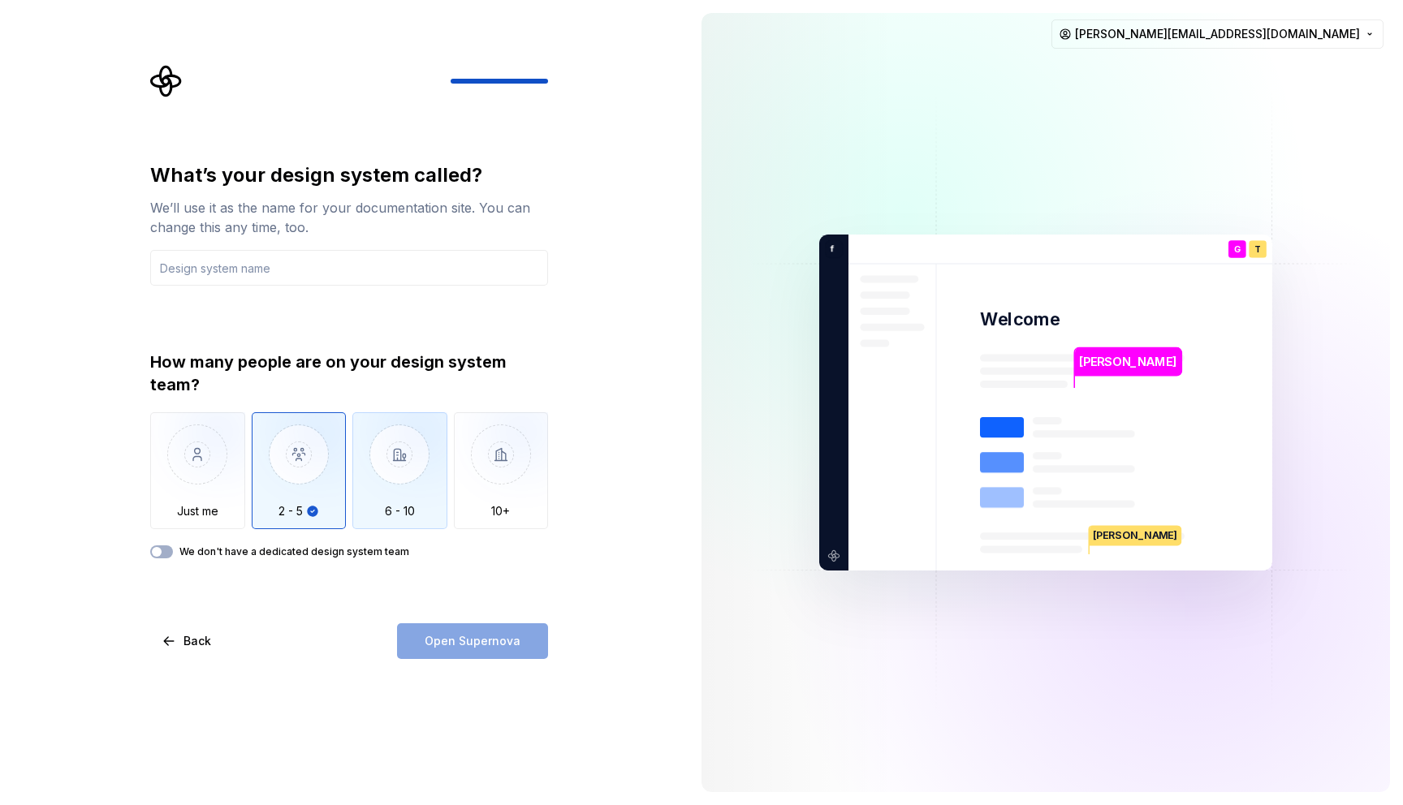
click at [379, 504] on img "button" at bounding box center [399, 466] width 95 height 109
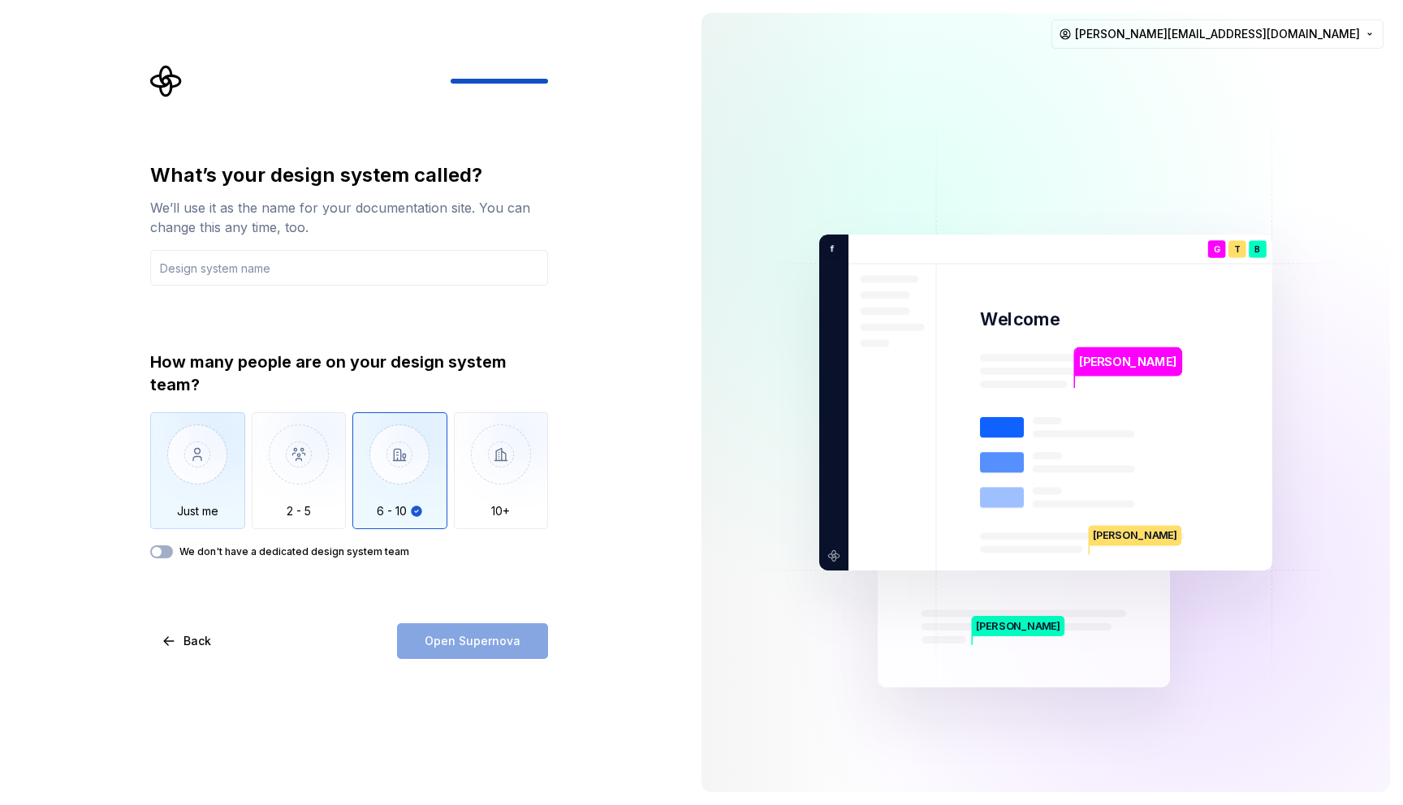
click at [233, 476] on img "button" at bounding box center [197, 466] width 95 height 109
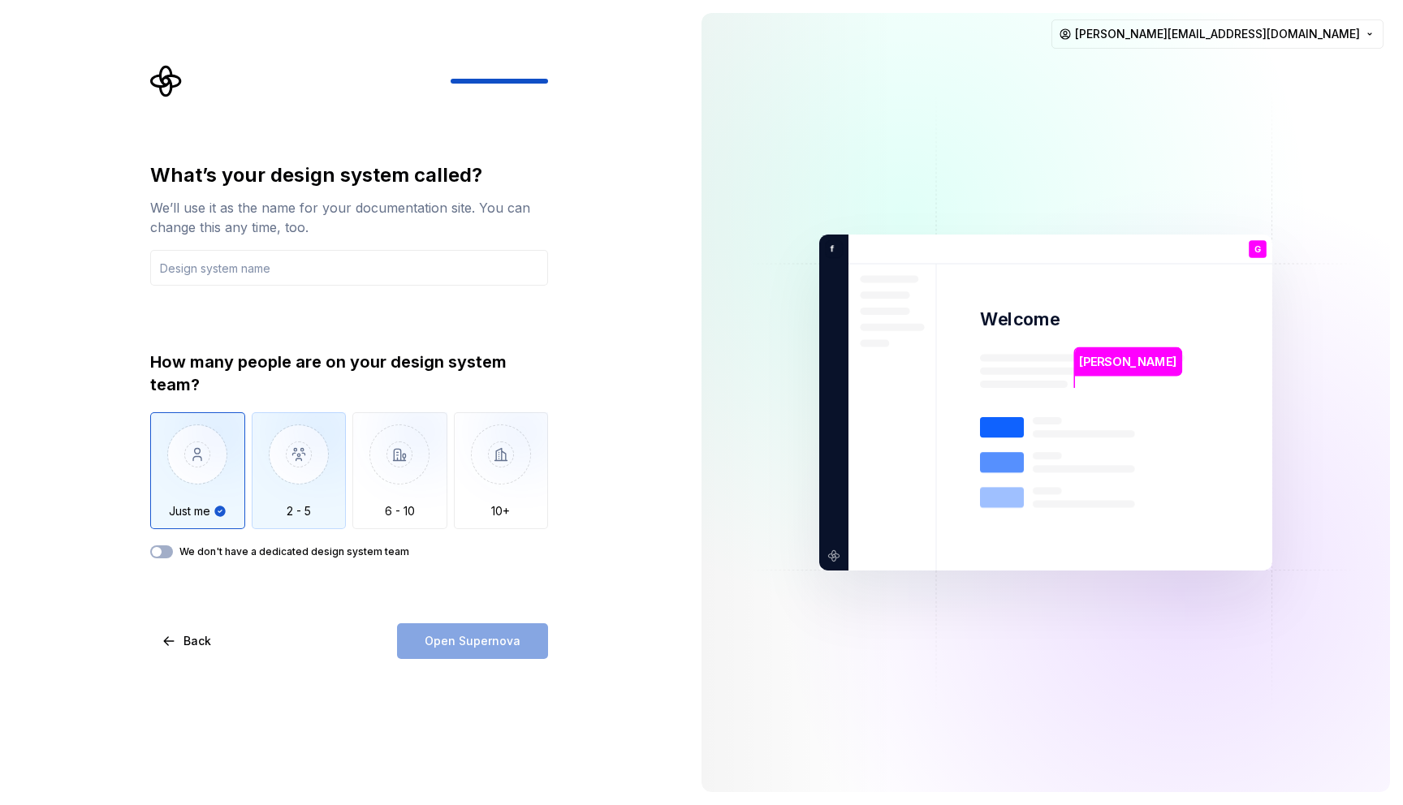
click at [309, 473] on img "button" at bounding box center [299, 466] width 95 height 109
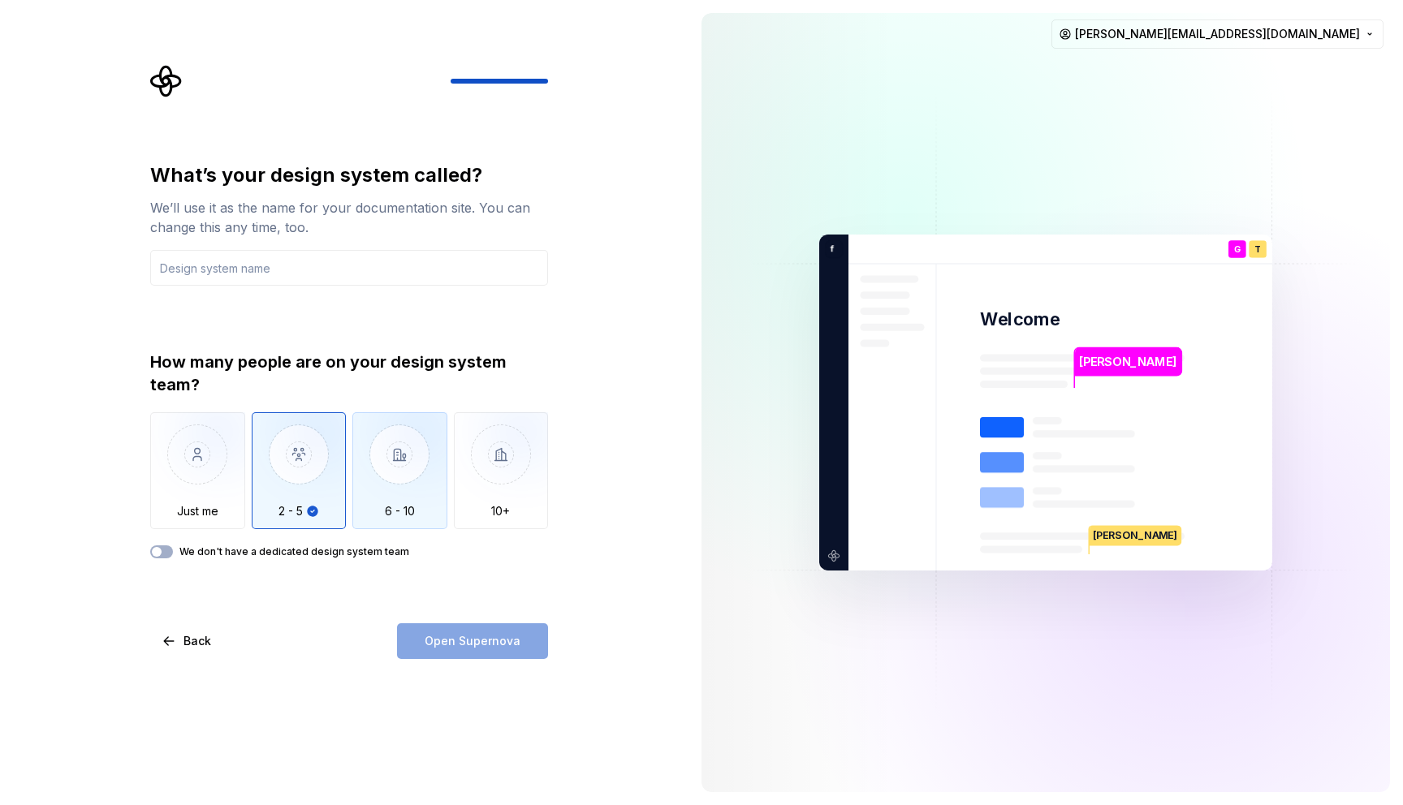
click at [408, 474] on img "button" at bounding box center [399, 466] width 95 height 109
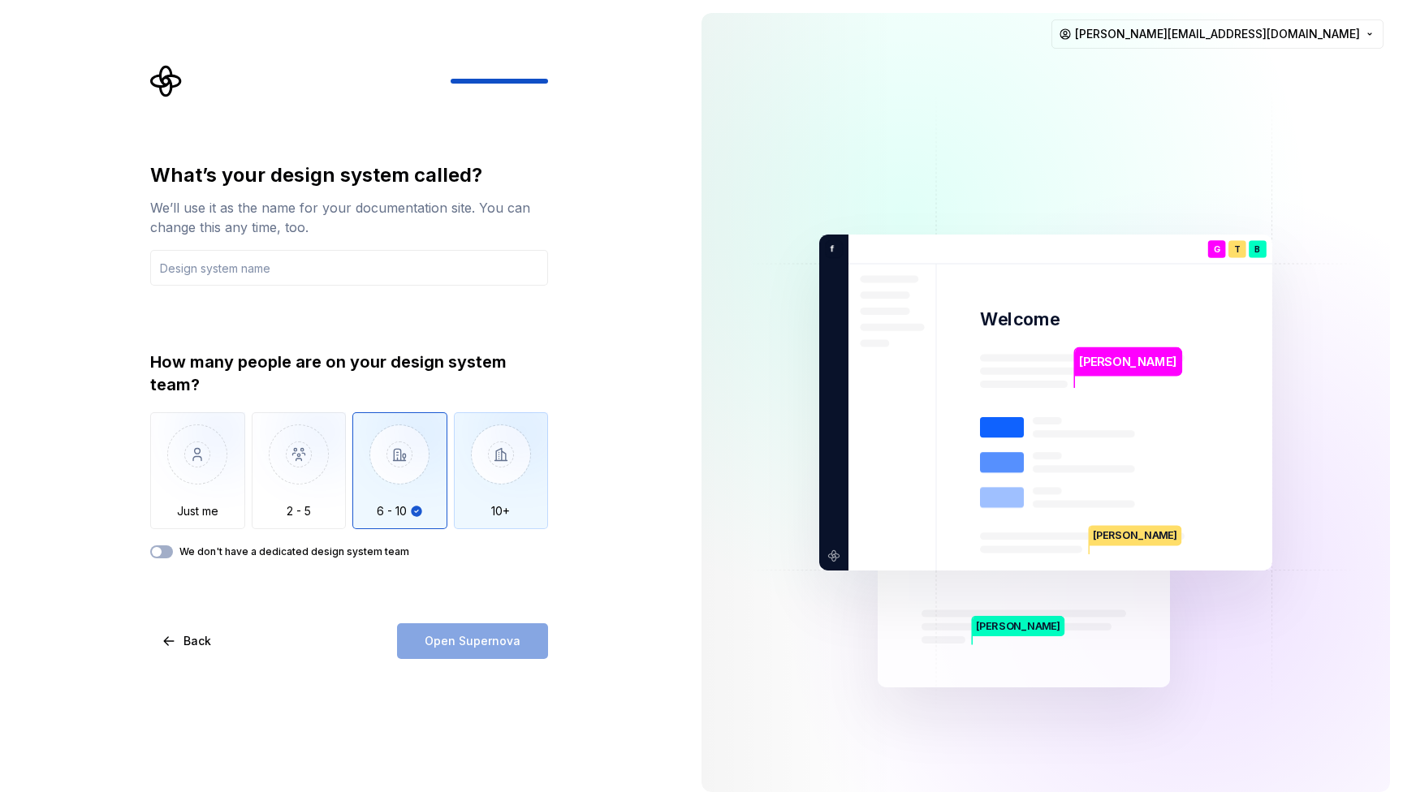
click at [507, 472] on img "button" at bounding box center [501, 466] width 95 height 109
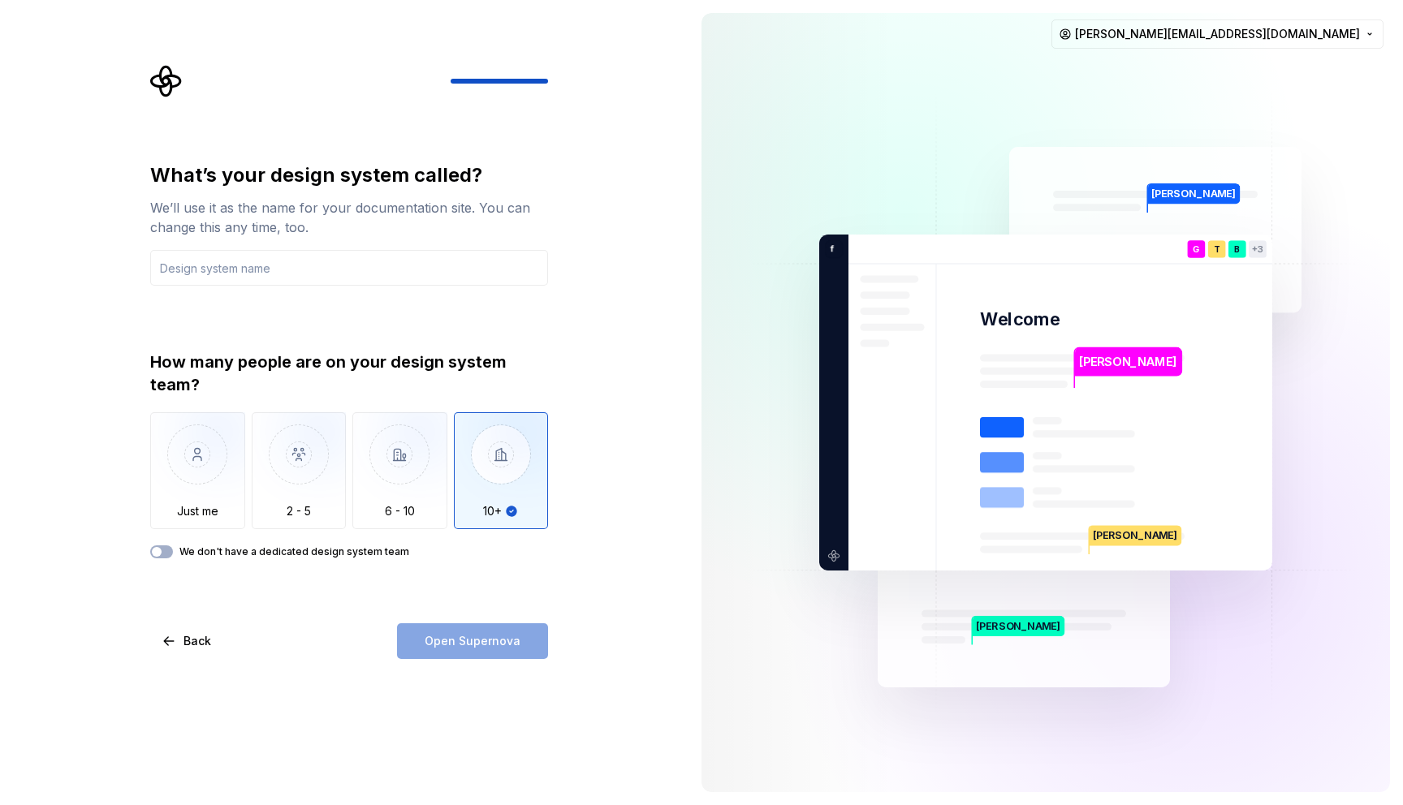
click at [355, 287] on div "What’s your design system called? We’ll use it as the name for your documentati…" at bounding box center [349, 360] width 398 height 396
click at [346, 279] on input "text" at bounding box center [349, 268] width 398 height 36
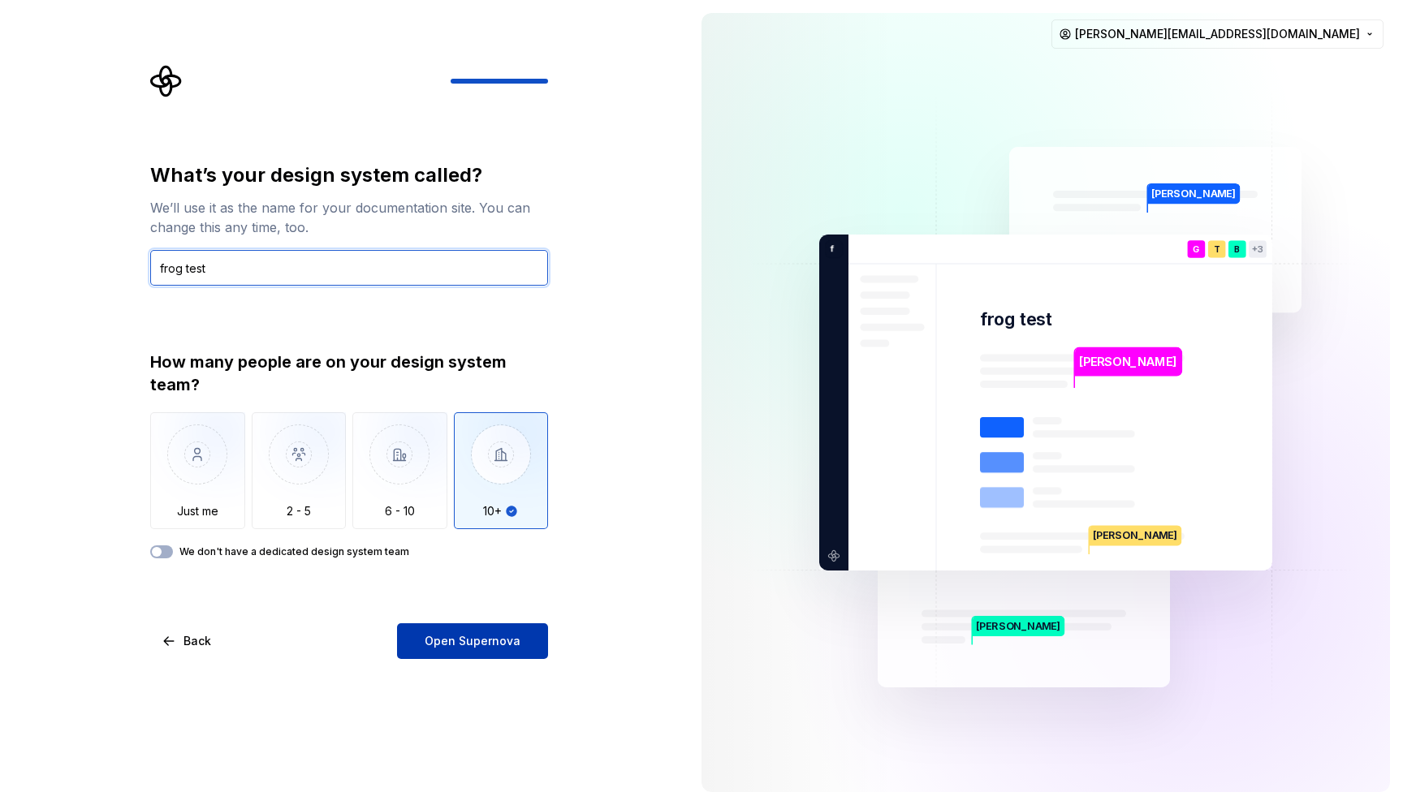
type input "frog test"
click at [483, 650] on button "Open Supernova" at bounding box center [472, 642] width 151 height 36
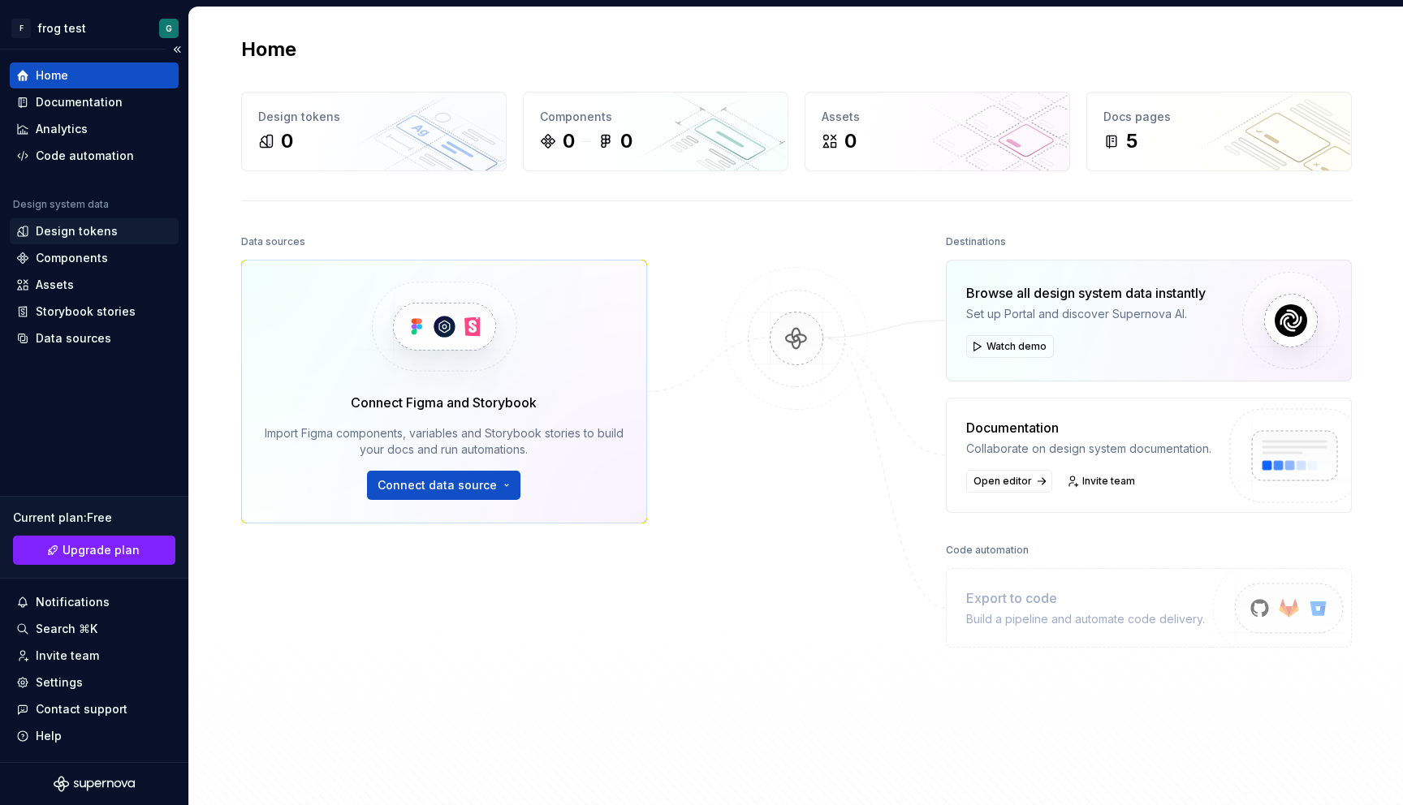
click at [101, 234] on div "Design tokens" at bounding box center [77, 231] width 82 height 16
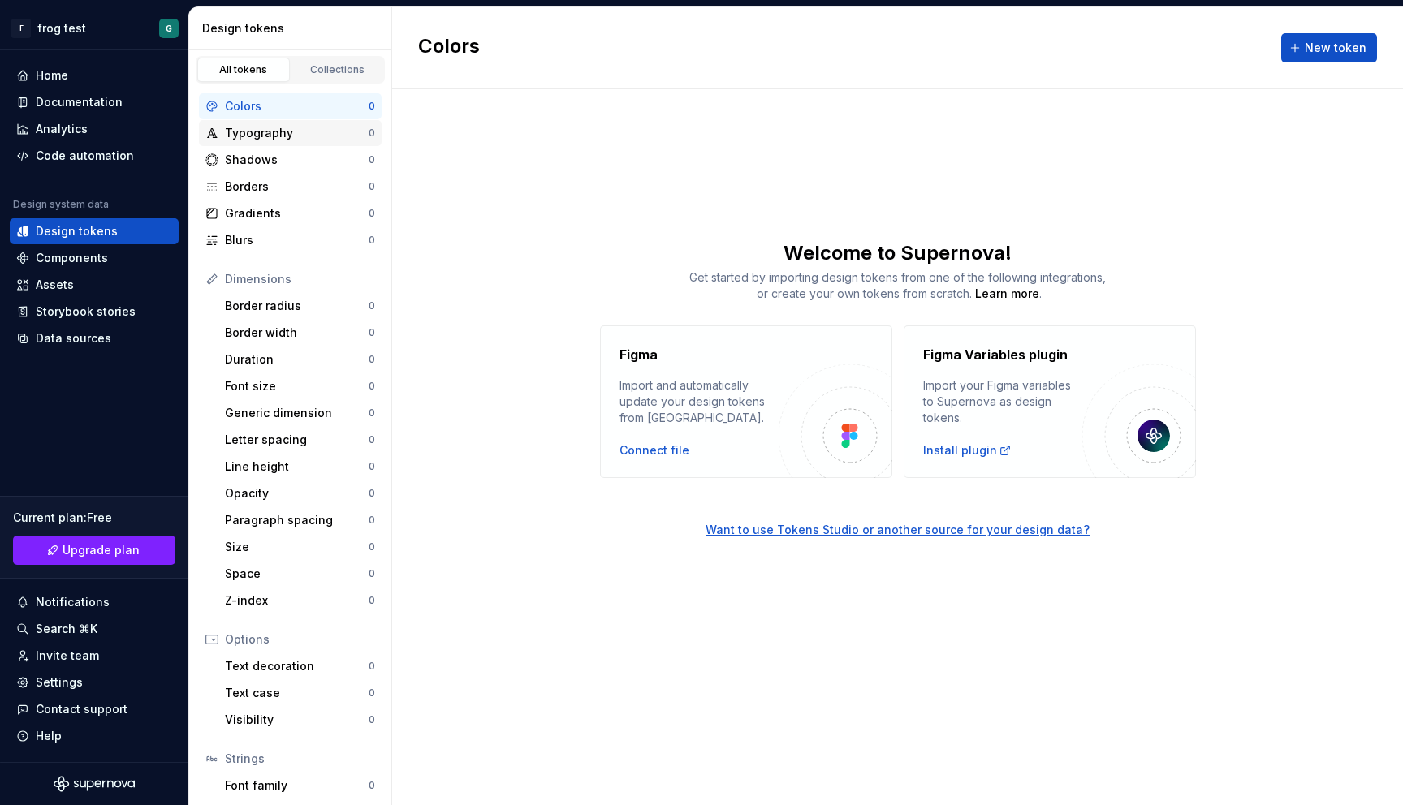
click at [258, 132] on div "Typography" at bounding box center [297, 133] width 144 height 16
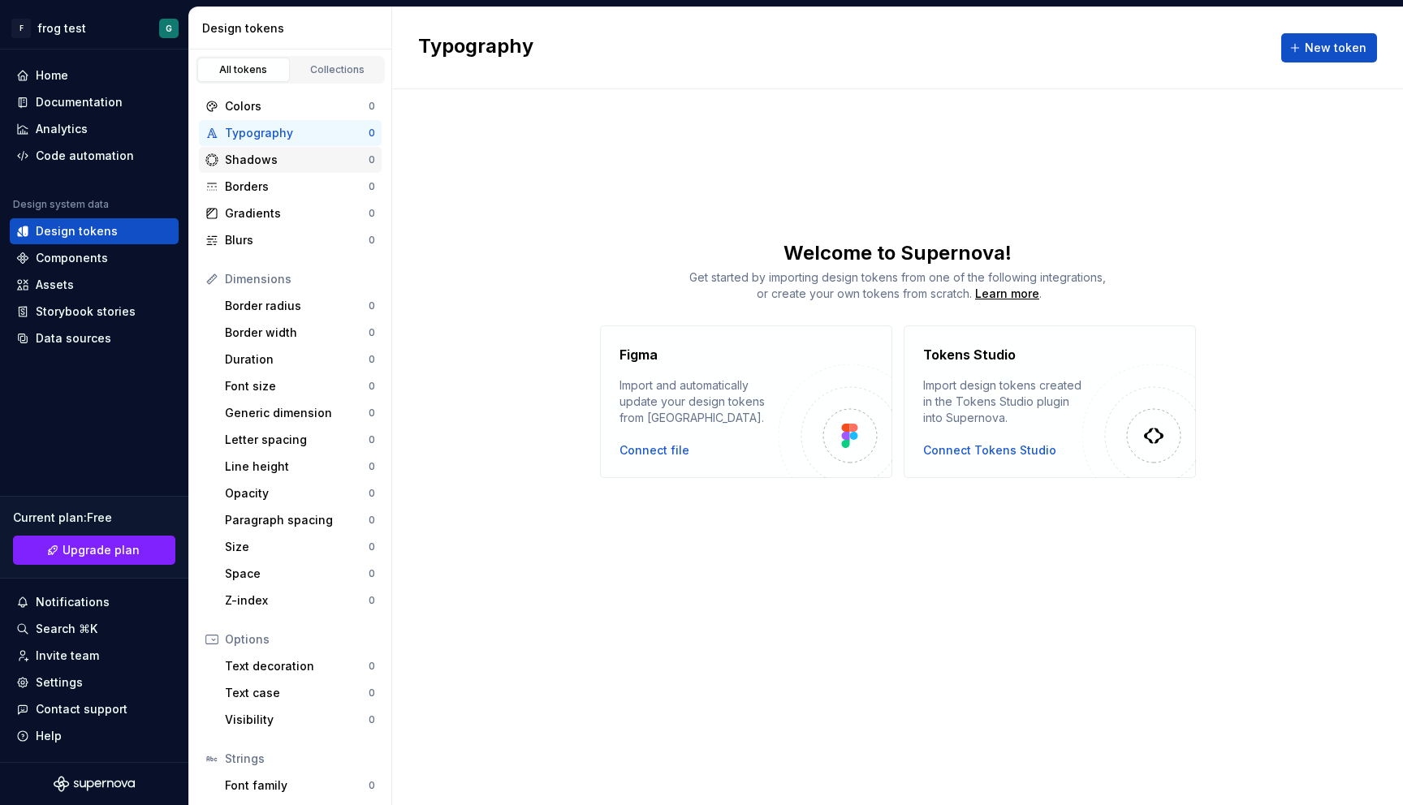
click at [258, 155] on div "Shadows" at bounding box center [297, 160] width 144 height 16
click at [249, 412] on div "Generic dimension" at bounding box center [297, 413] width 144 height 16
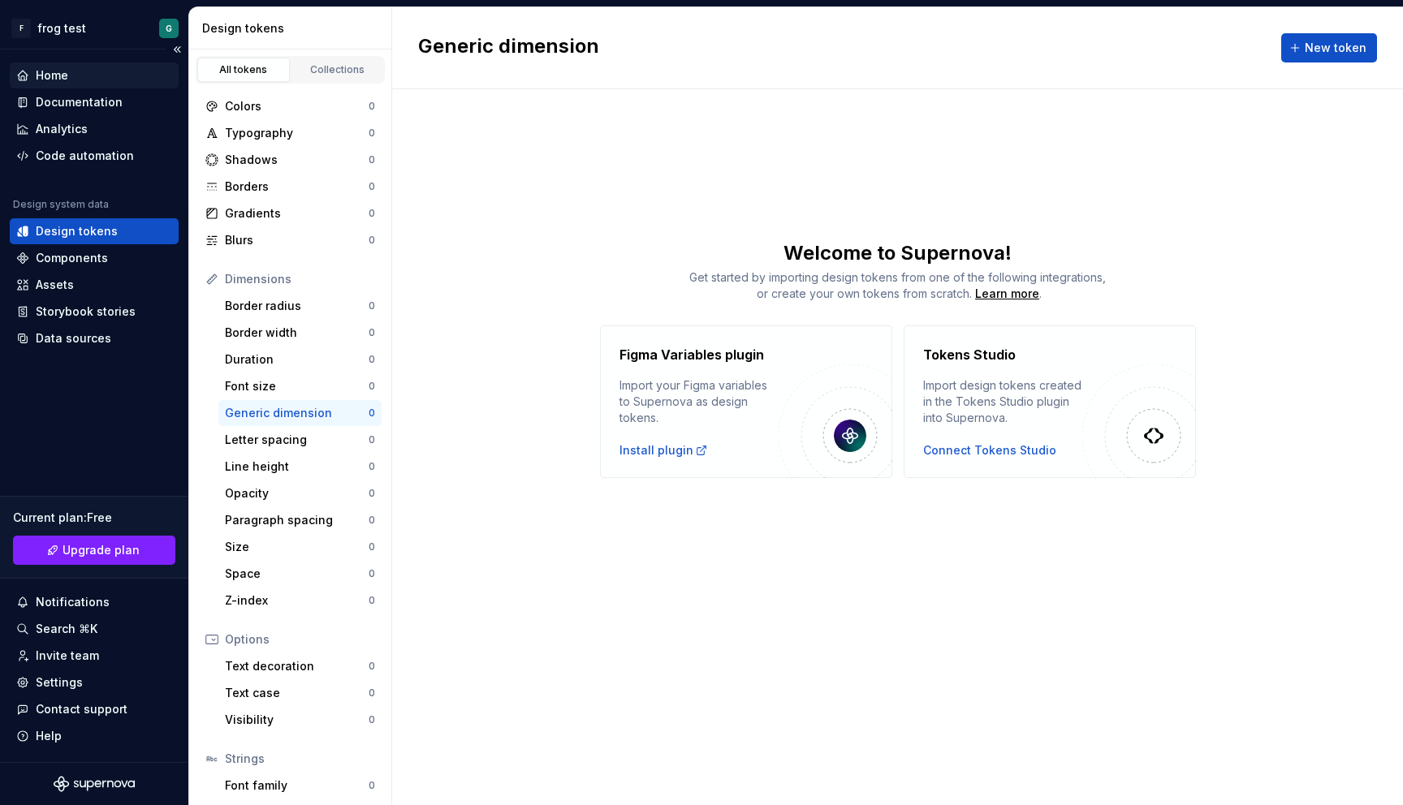
click at [60, 70] on div "Home" at bounding box center [52, 75] width 32 height 16
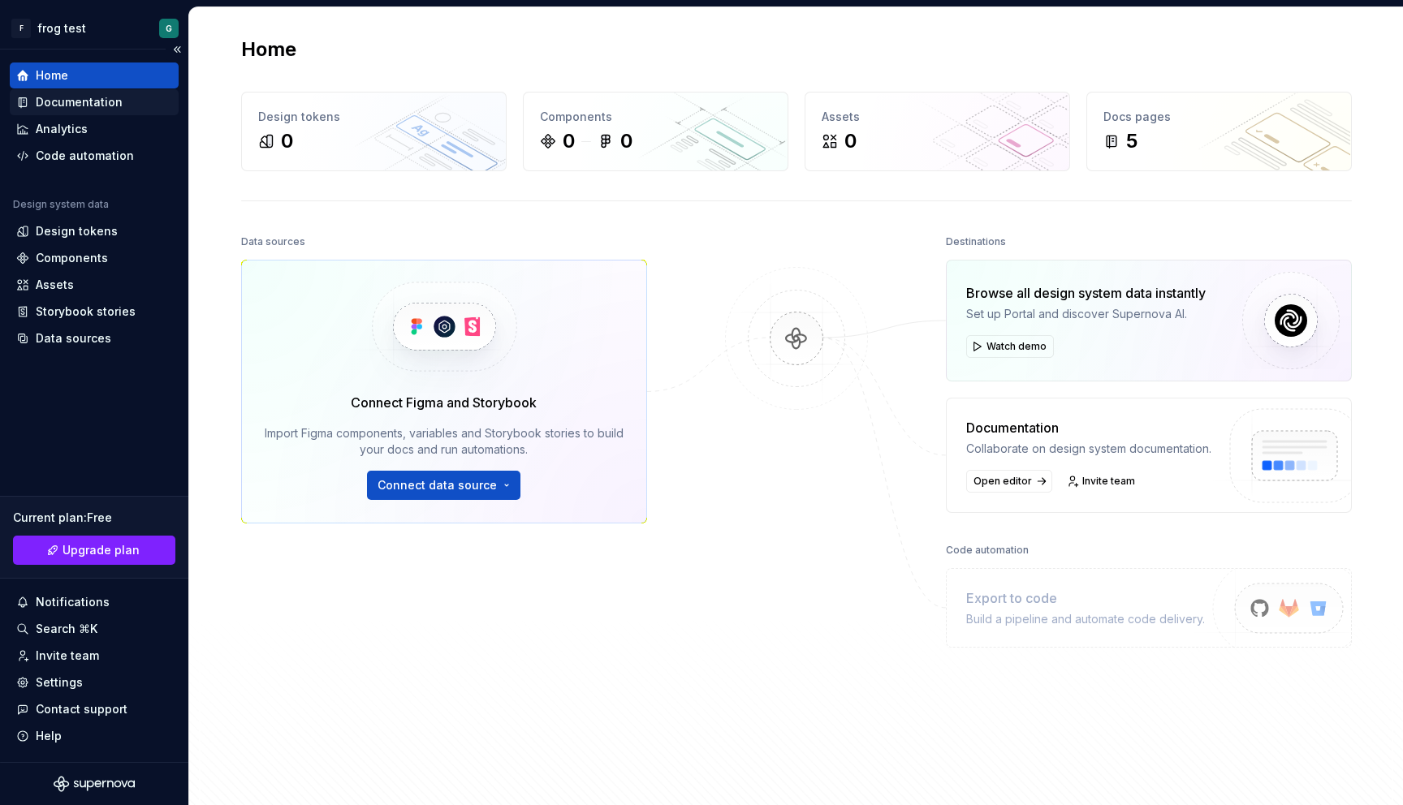
click at [74, 111] on div "Documentation" at bounding box center [94, 102] width 169 height 26
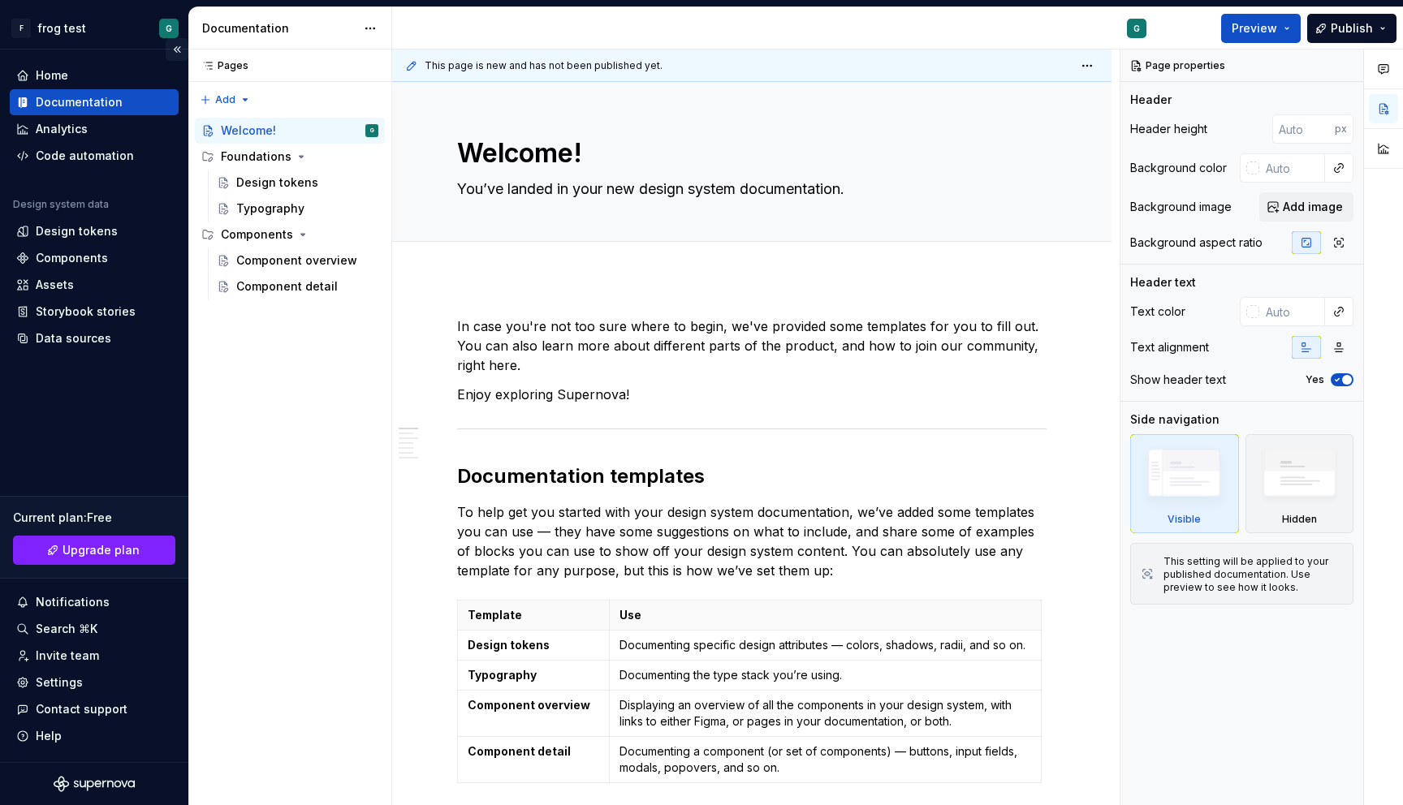
click at [179, 48] on button "Collapse sidebar" at bounding box center [177, 49] width 23 height 23
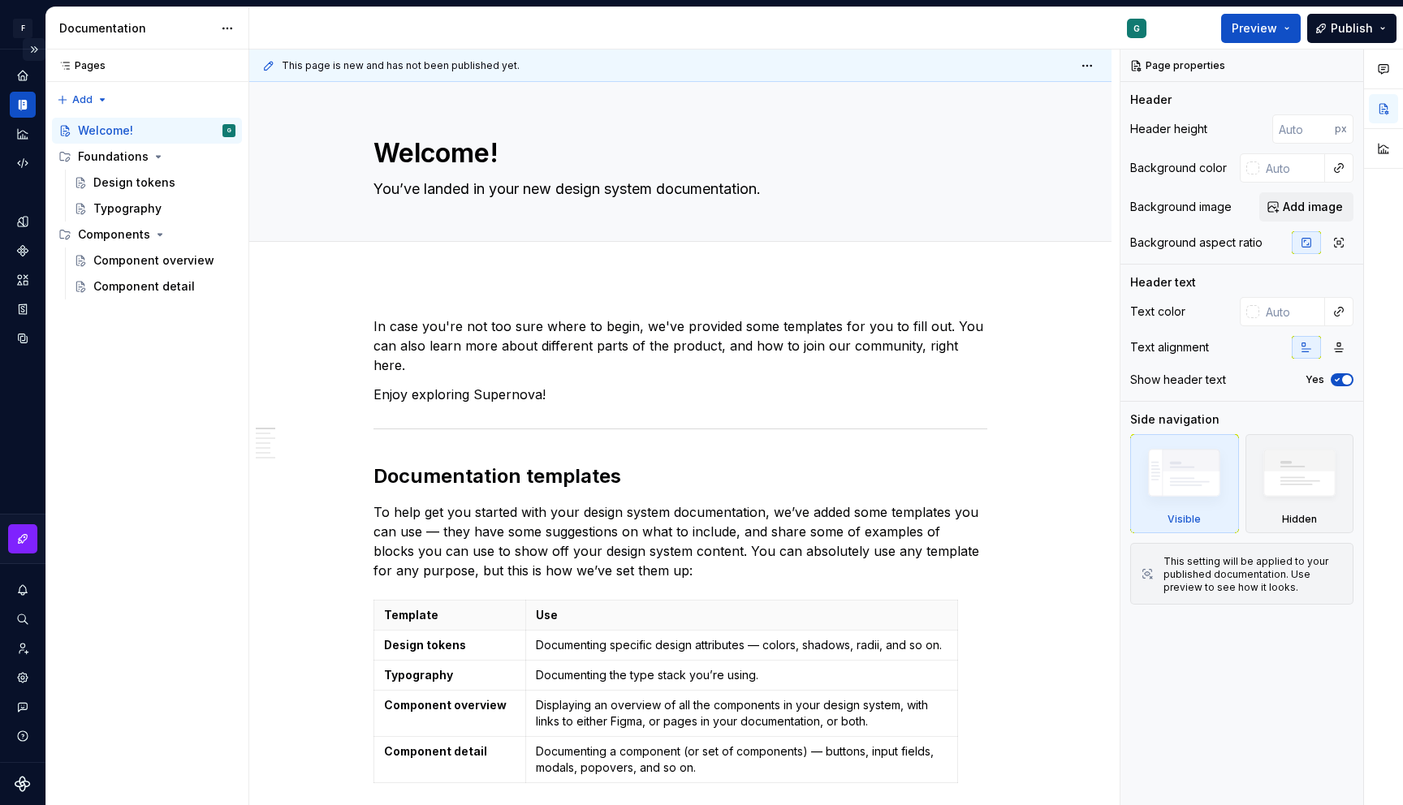
click at [33, 45] on button "Expand sidebar" at bounding box center [34, 49] width 23 height 23
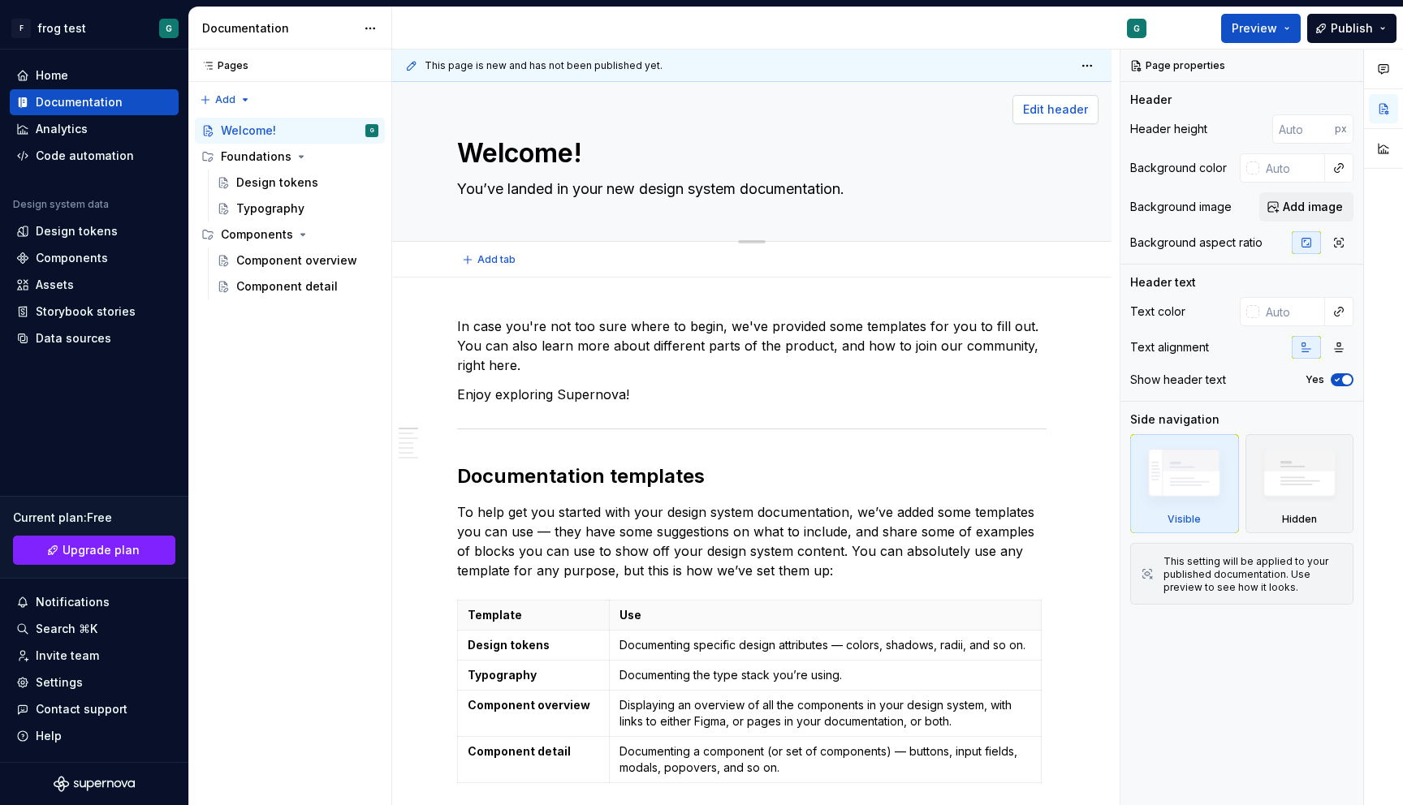
click at [1053, 119] on button "Edit header" at bounding box center [1056, 109] width 86 height 29
click at [1051, 101] on span "Edit header" at bounding box center [1055, 109] width 65 height 16
click at [1038, 110] on span "Edit header" at bounding box center [1055, 109] width 65 height 16
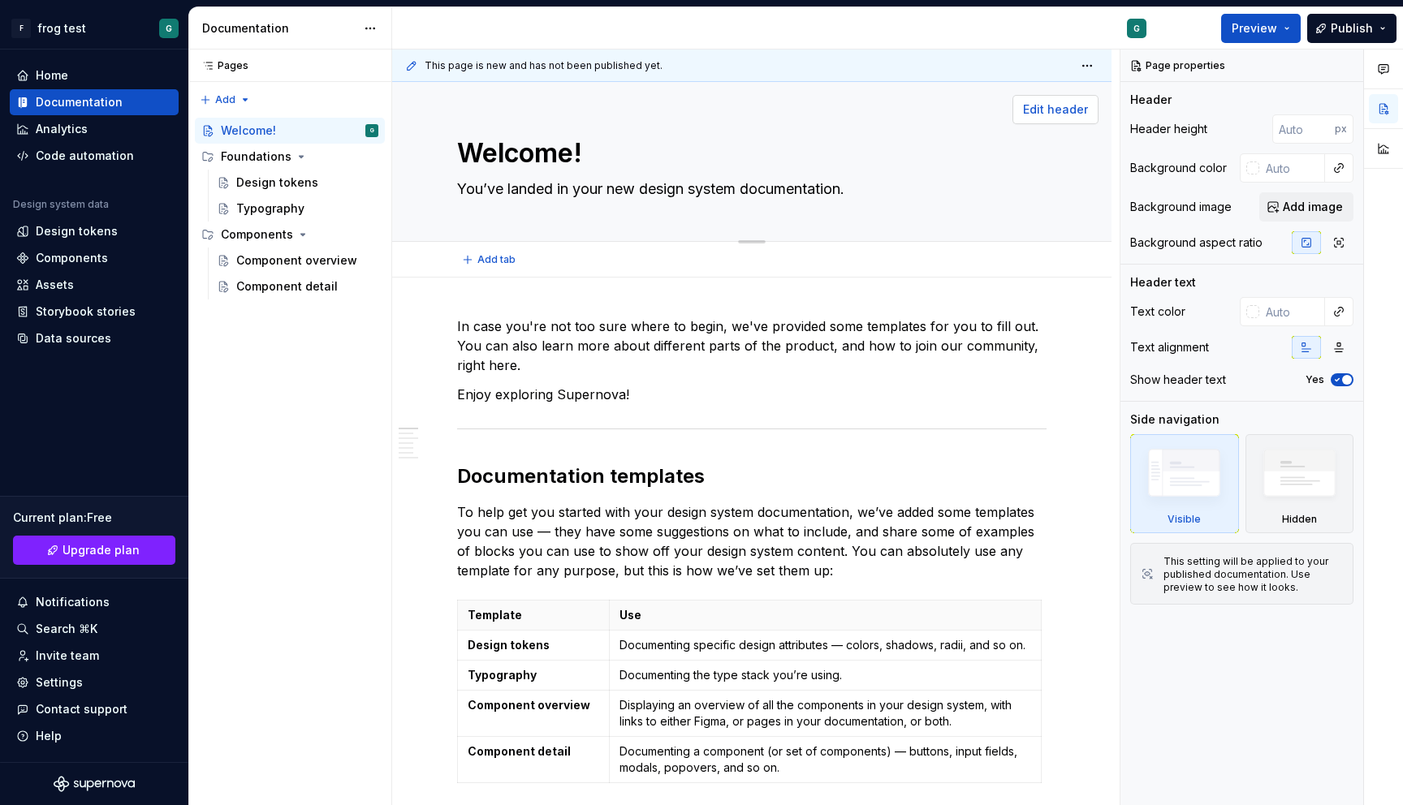
click at [1038, 110] on span "Edit header" at bounding box center [1055, 109] width 65 height 16
click at [1315, 196] on button "Add image" at bounding box center [1306, 206] width 94 height 29
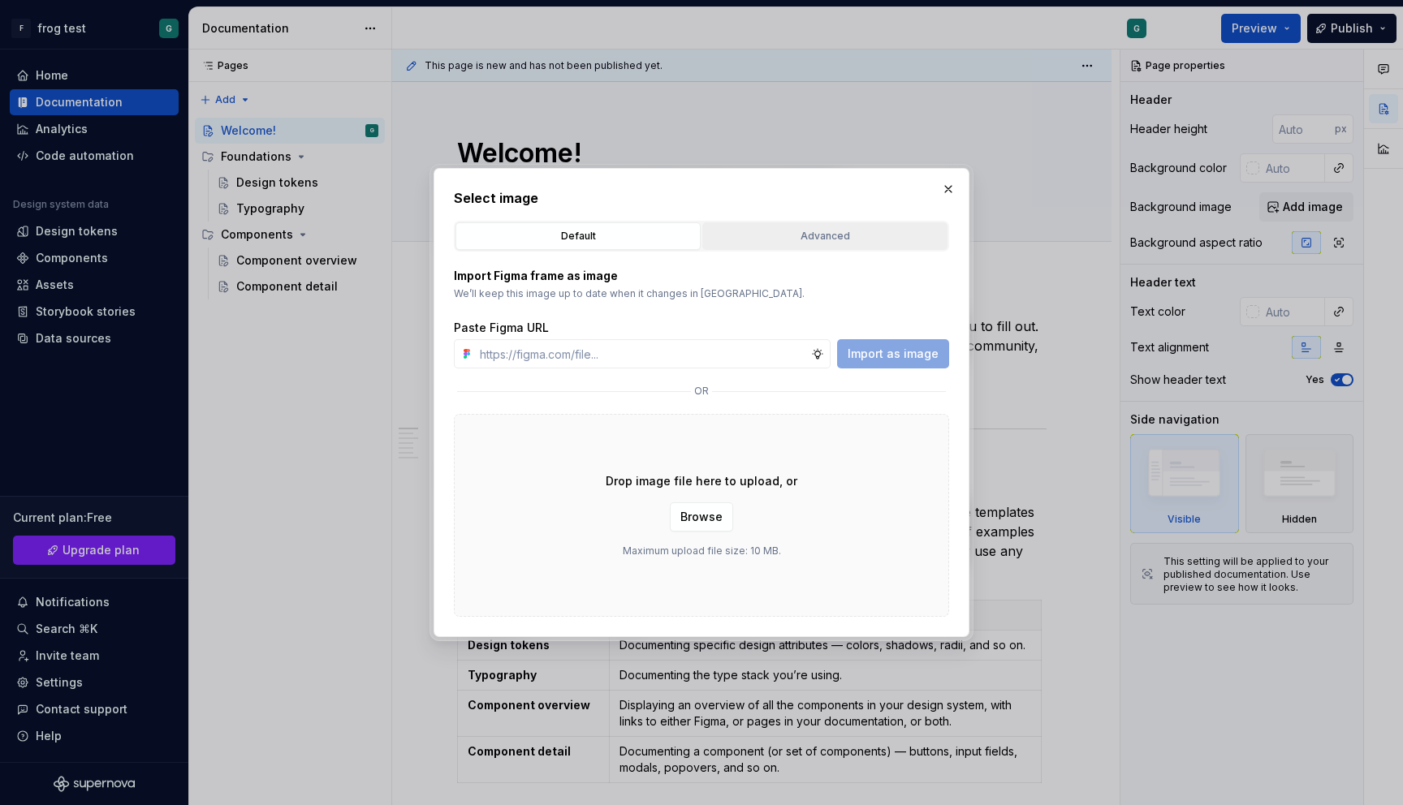
click at [784, 222] on button "Advanced" at bounding box center [824, 236] width 245 height 28
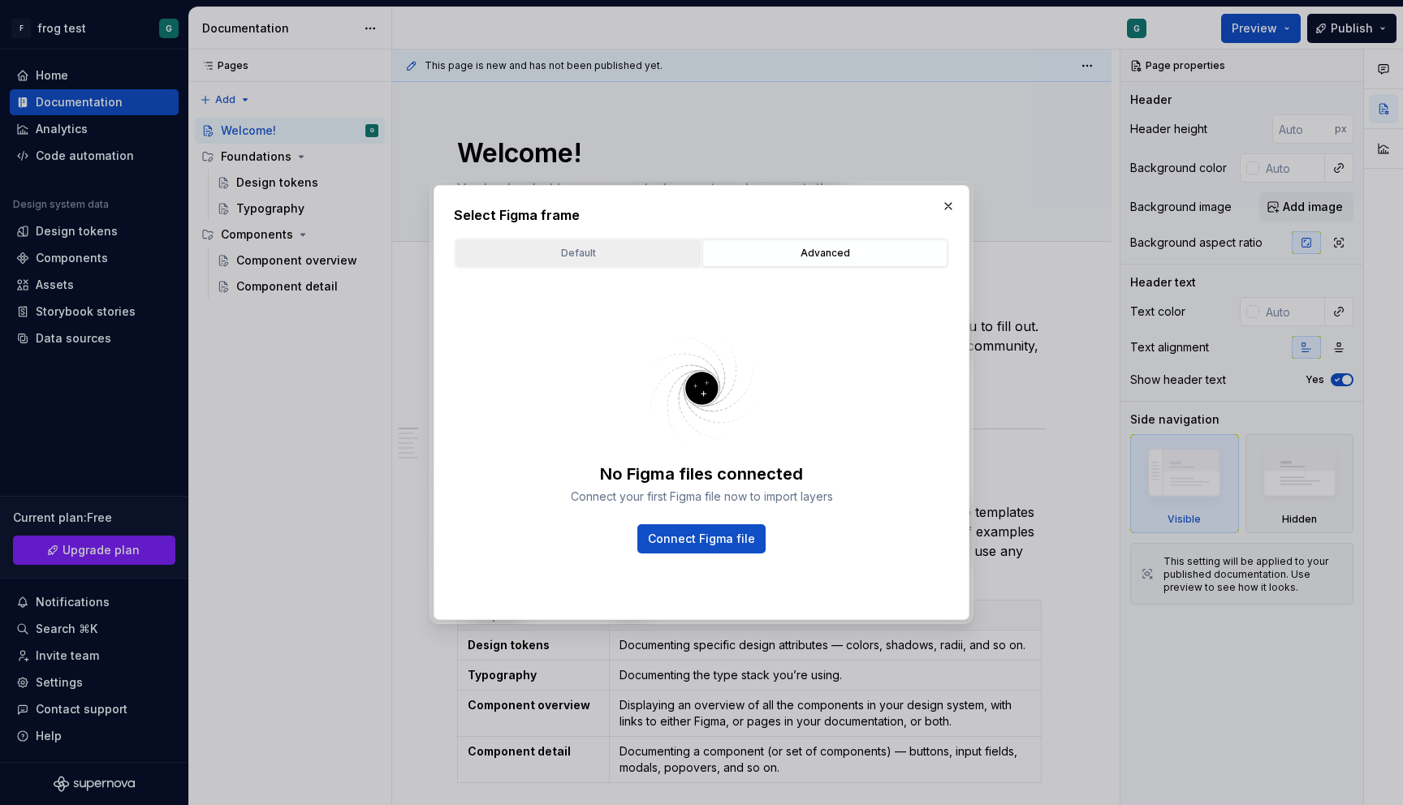
click at [647, 251] on div "Default" at bounding box center [578, 253] width 234 height 16
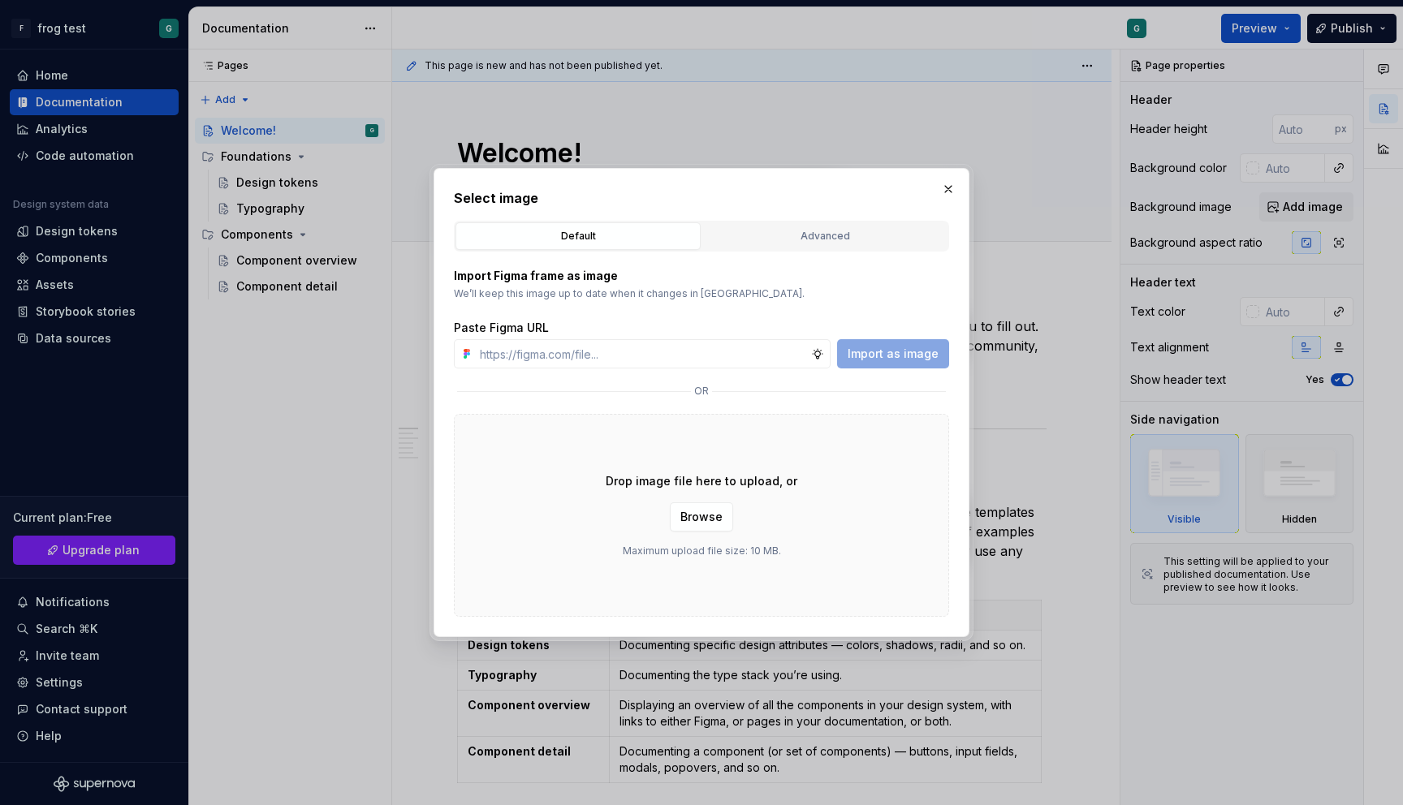
click at [961, 179] on div "Select image Default Advanced Import Figma frame as image We’ll keep this image…" at bounding box center [702, 402] width 536 height 469
click at [943, 182] on button "button" at bounding box center [948, 189] width 23 height 23
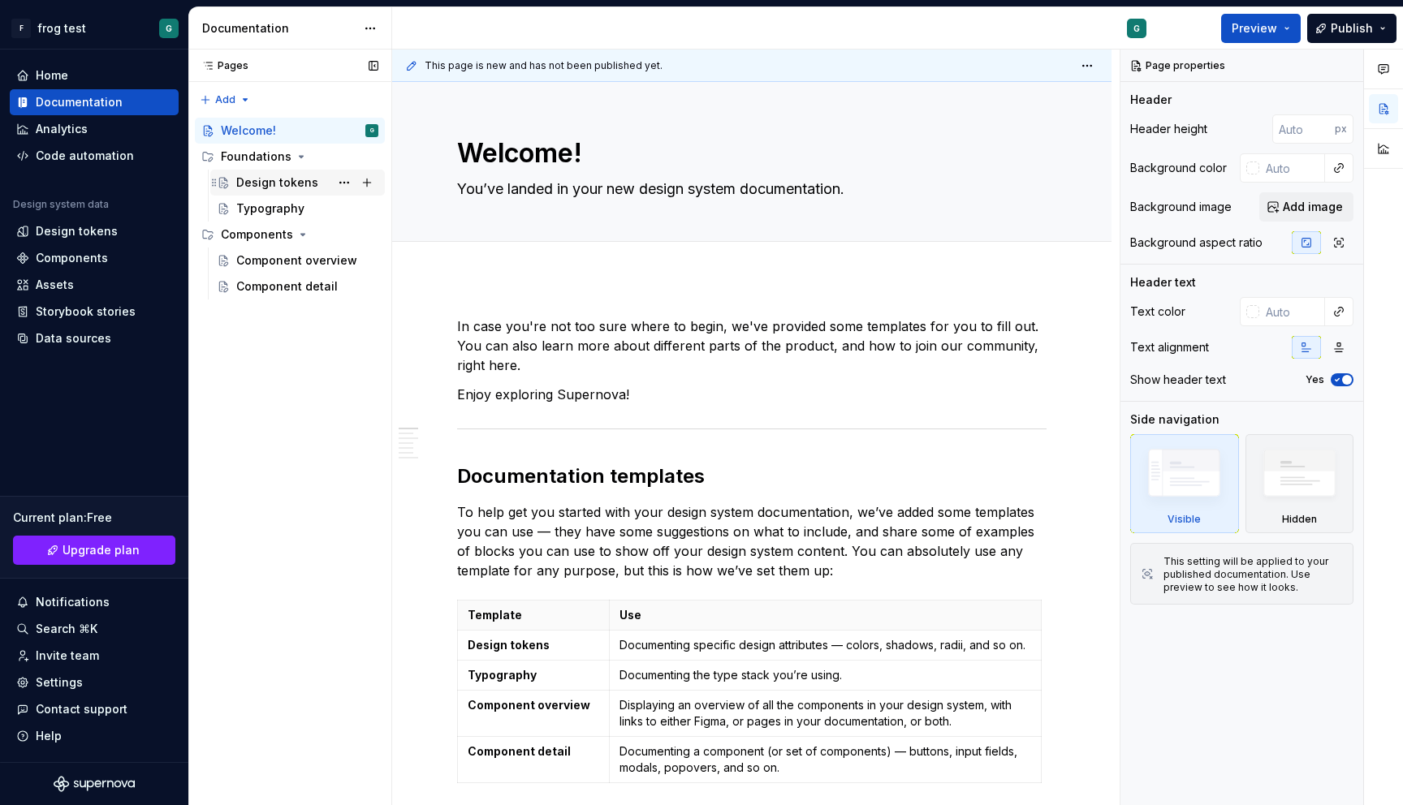
click at [277, 186] on div "Design tokens" at bounding box center [277, 183] width 82 height 16
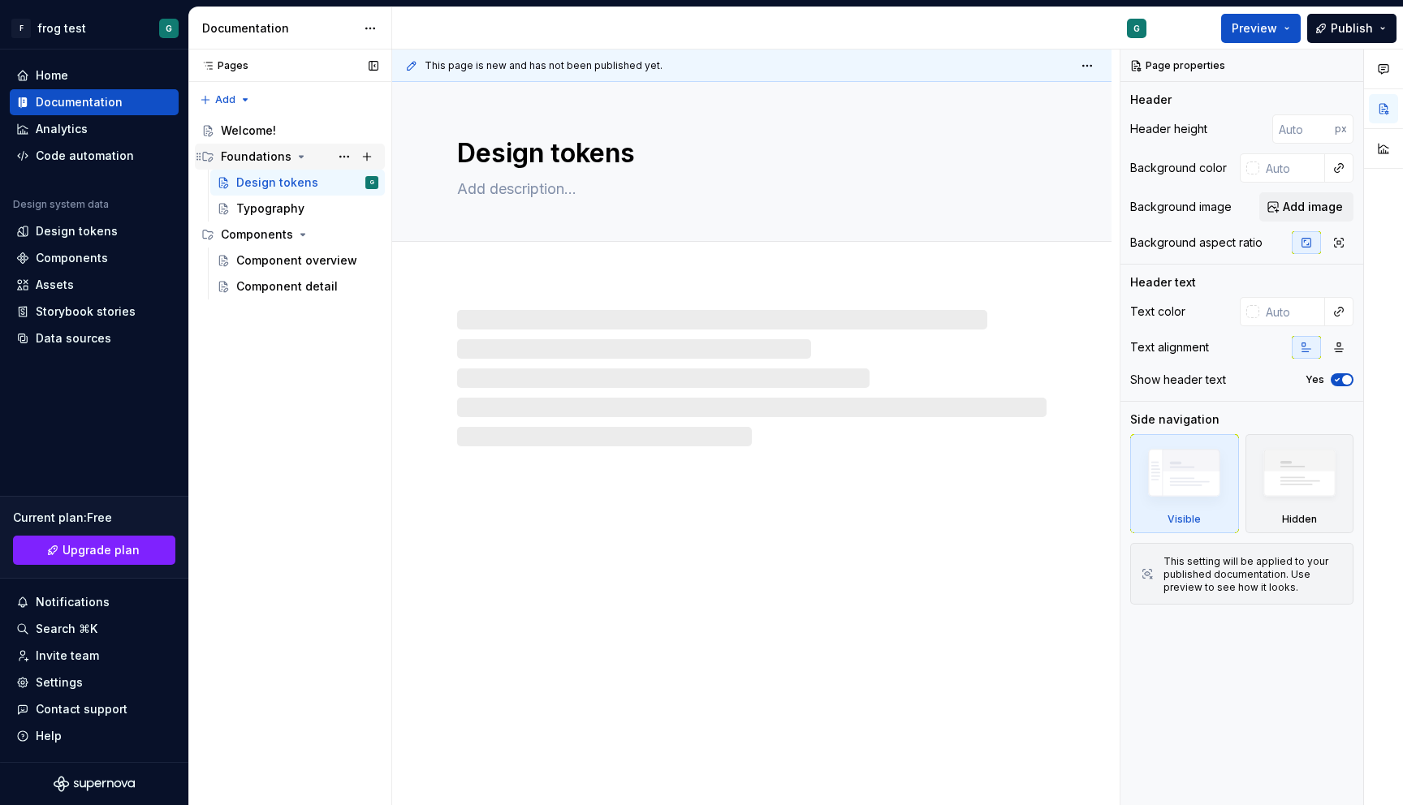
click at [265, 156] on div "Foundations" at bounding box center [256, 157] width 71 height 16
click at [251, 131] on div "Welcome!" at bounding box center [248, 131] width 55 height 16
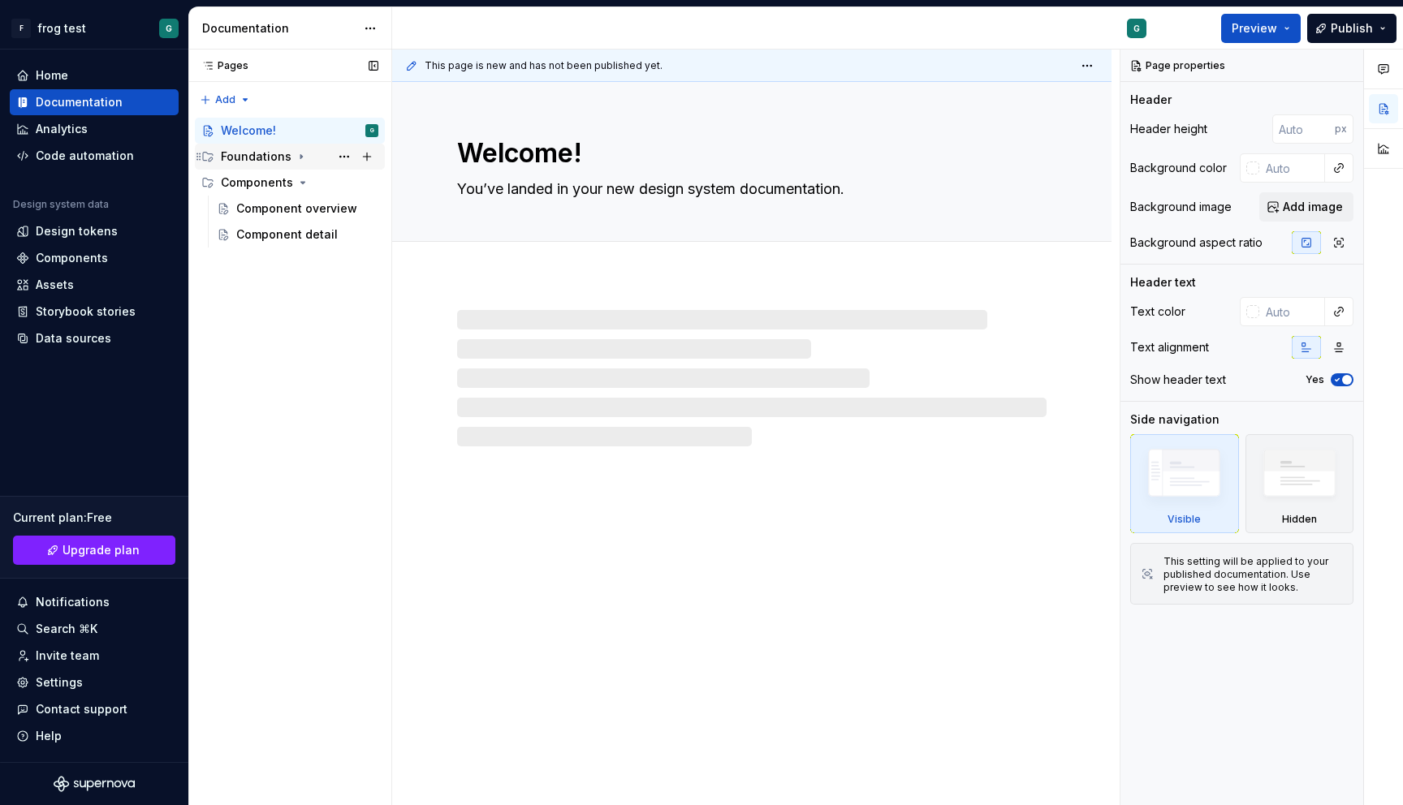
click at [251, 159] on div "Foundations" at bounding box center [256, 157] width 71 height 16
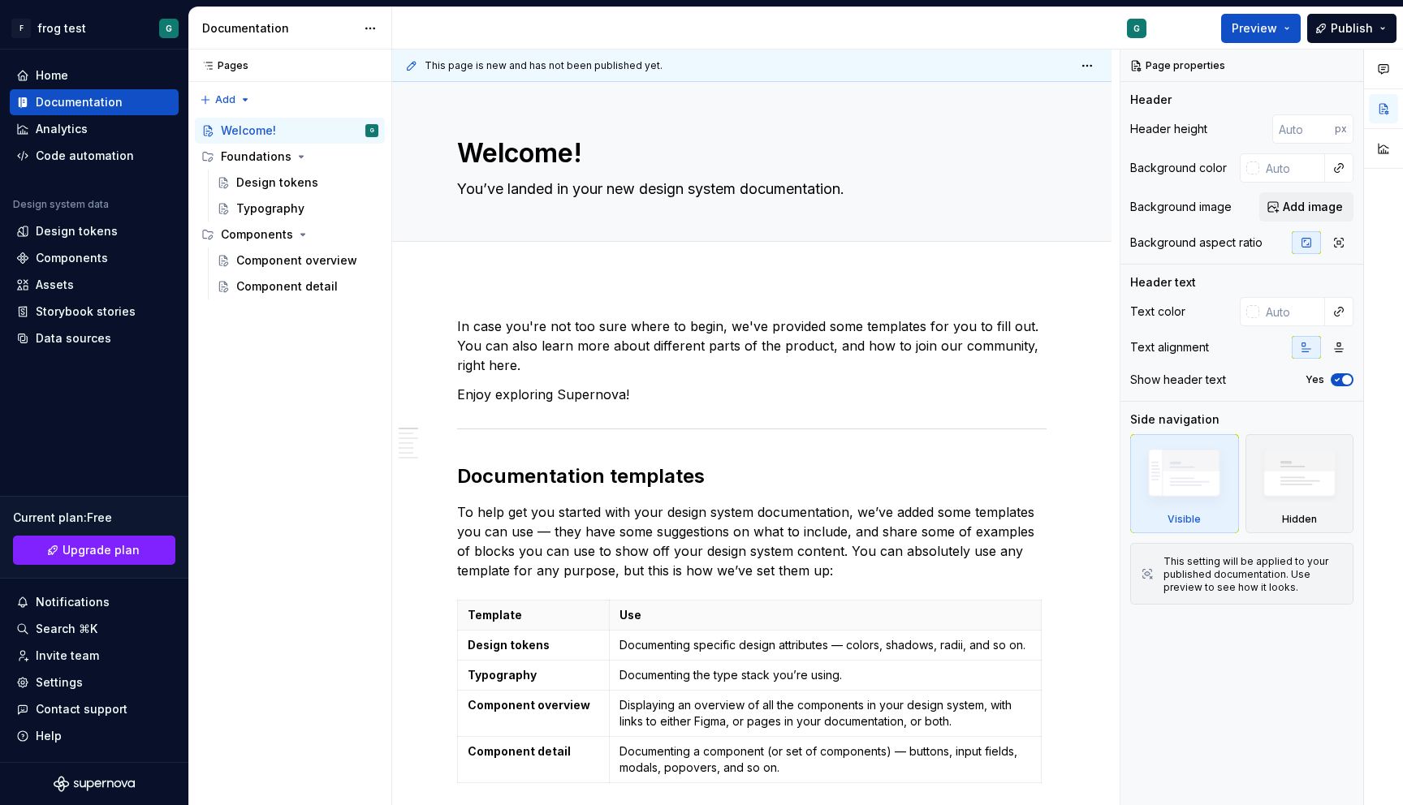
type textarea "*"
